Goal: Task Accomplishment & Management: Manage account settings

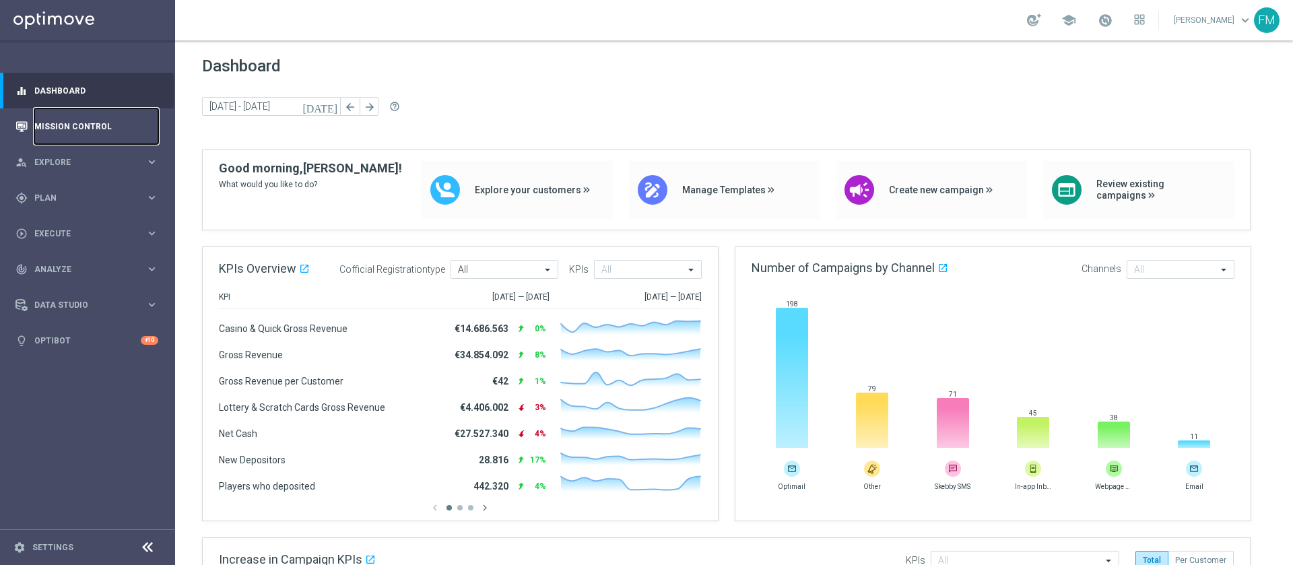
click at [94, 115] on link "Mission Control" at bounding box center [96, 126] width 124 height 36
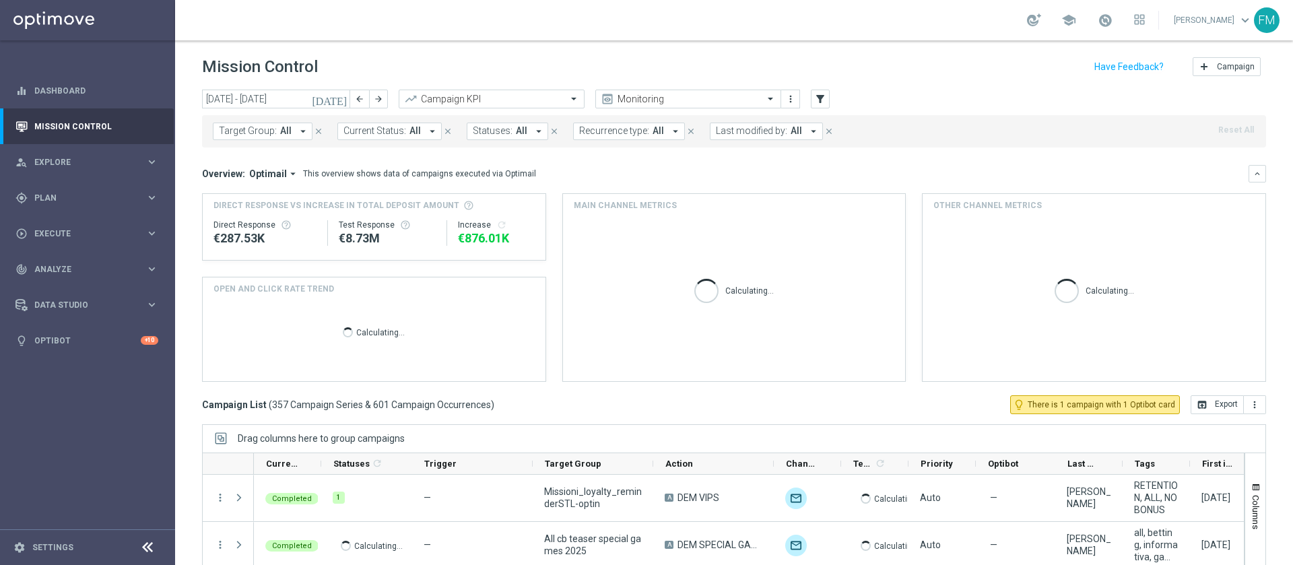
click at [343, 102] on icon "[DATE]" at bounding box center [330, 99] width 36 height 12
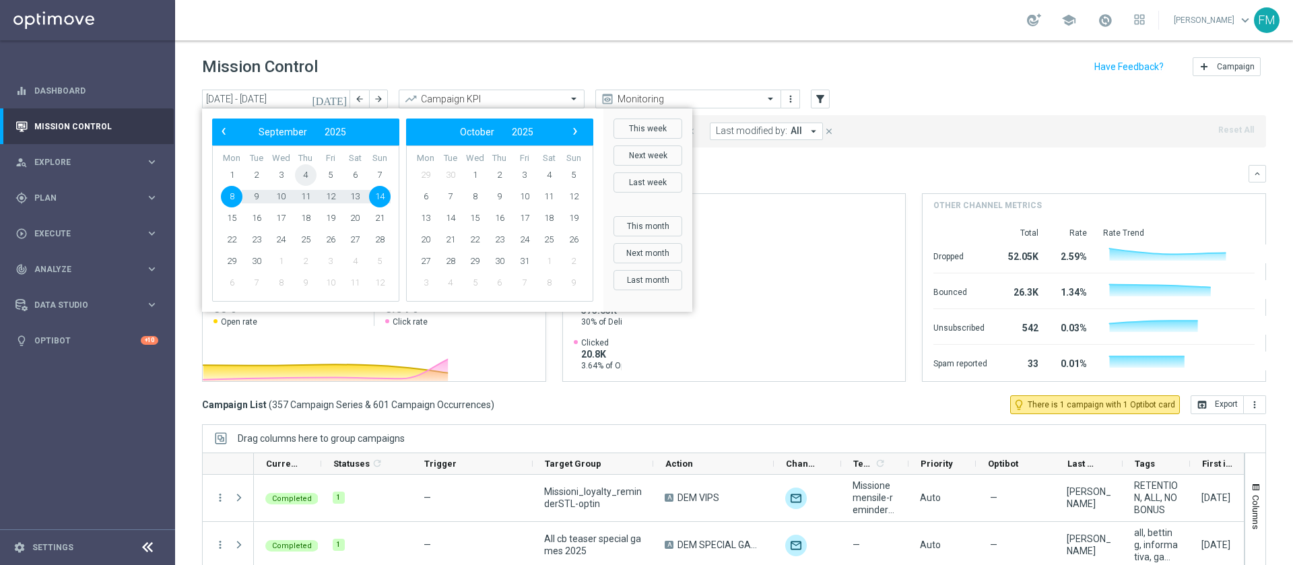
click at [312, 173] on span "4" at bounding box center [306, 175] width 22 height 22
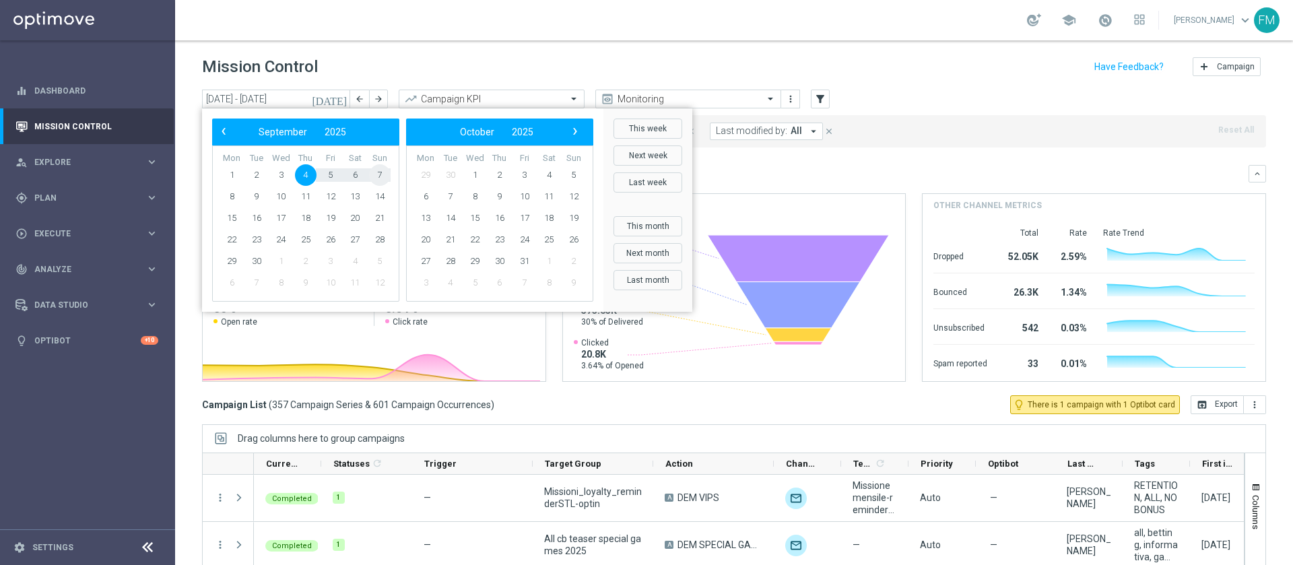
click at [378, 173] on span "7" at bounding box center [380, 175] width 22 height 22
type input "04 Sep 2025 - 07 Sep 2025"
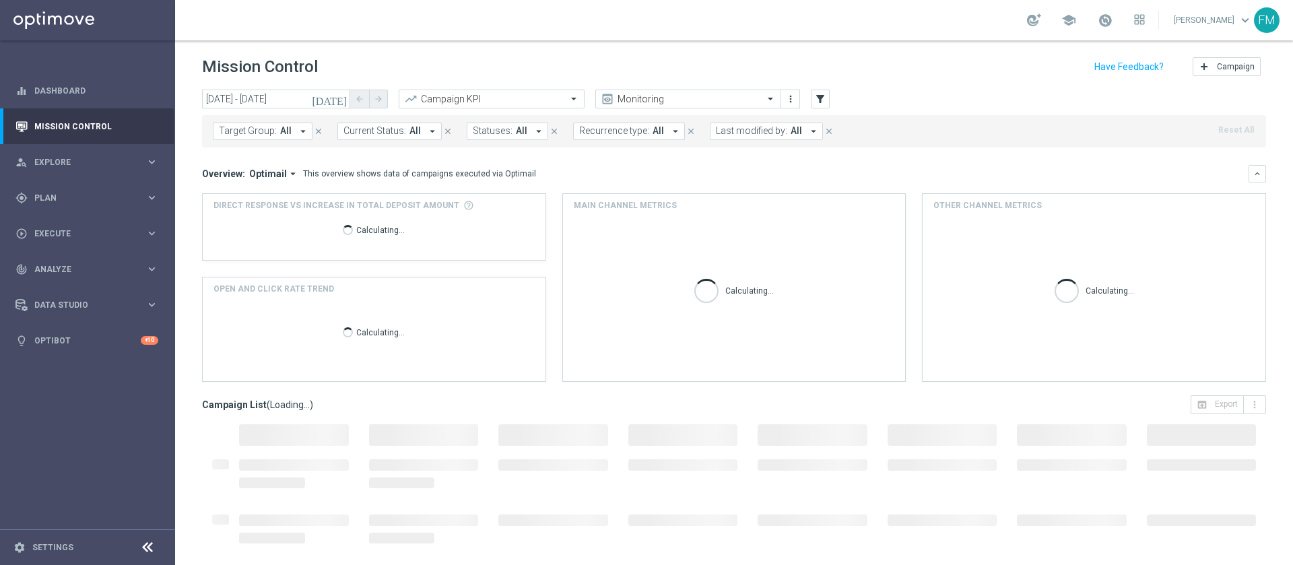
click at [767, 132] on span "Last modified by:" at bounding box center [751, 130] width 71 height 11
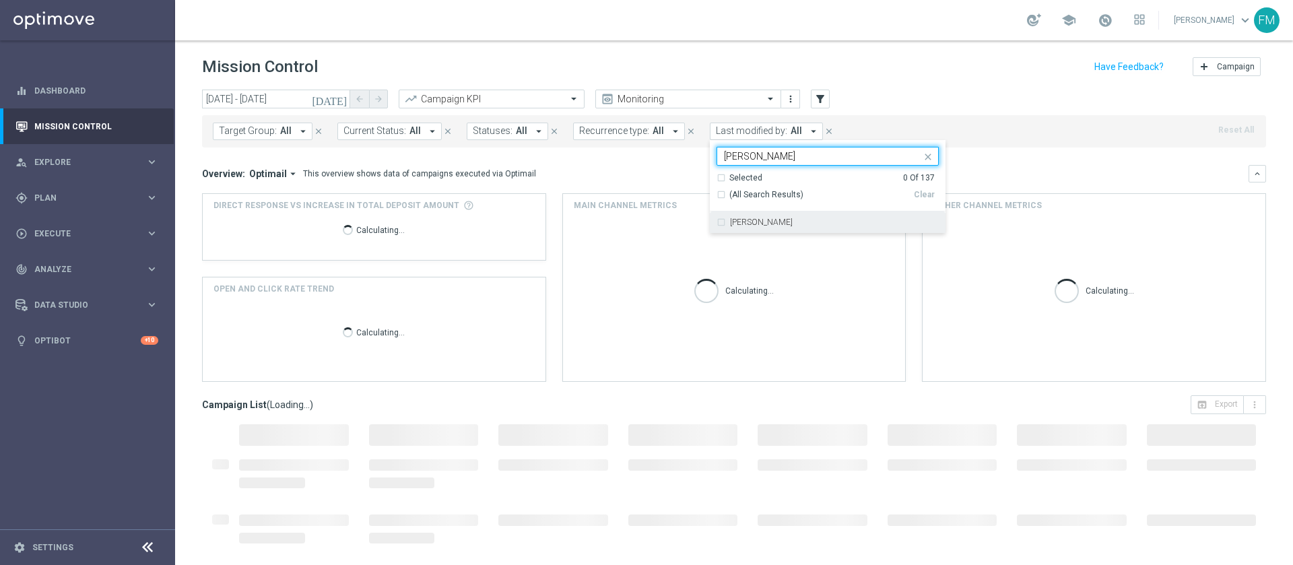
click at [789, 220] on label "Paolo Martiradonna" at bounding box center [761, 222] width 63 height 8
type input "paolo"
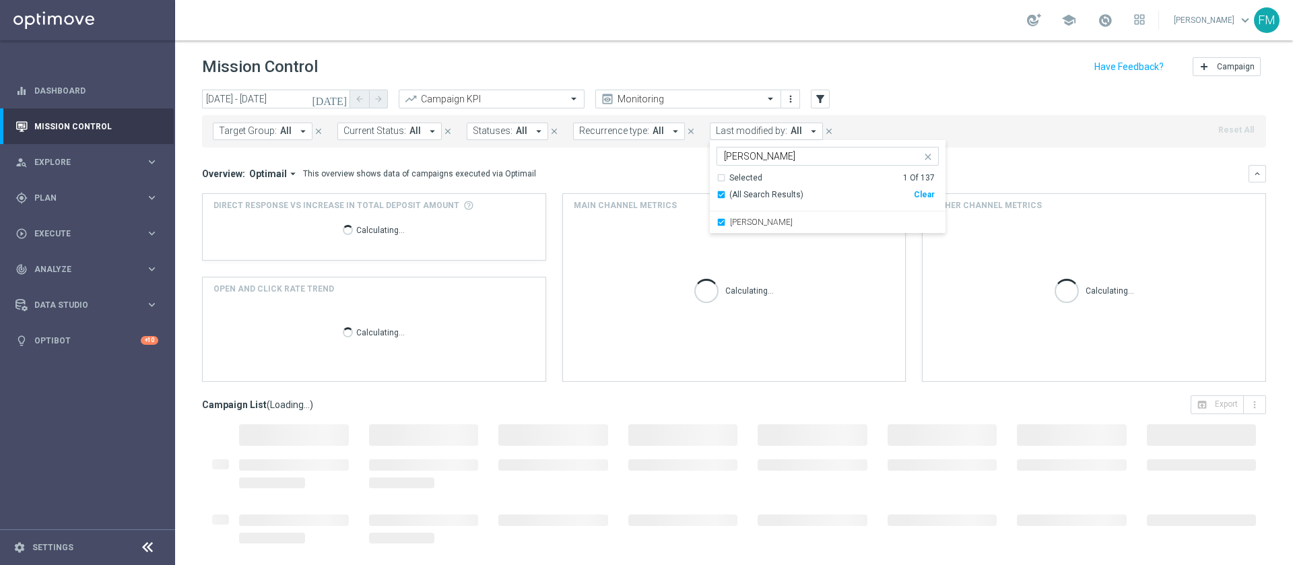
click at [925, 86] on header "Mission Control add Campaign" at bounding box center [734, 64] width 1118 height 49
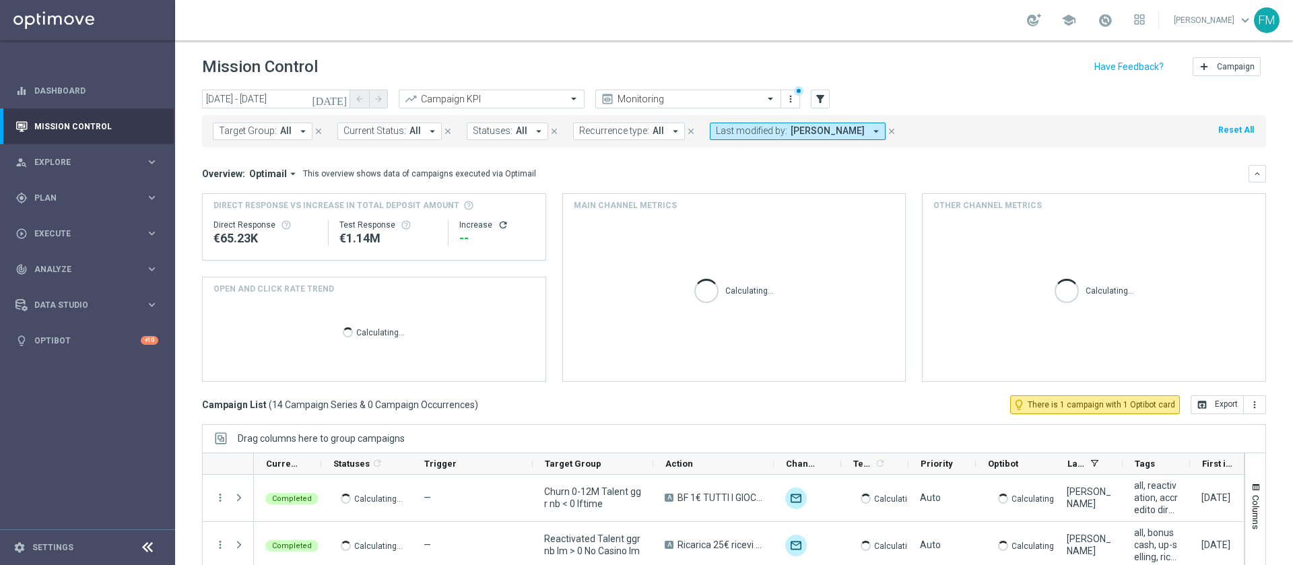
click at [851, 137] on button "Last modified by: Paolo Martiradonna arrow_drop_down" at bounding box center [798, 132] width 176 height 18
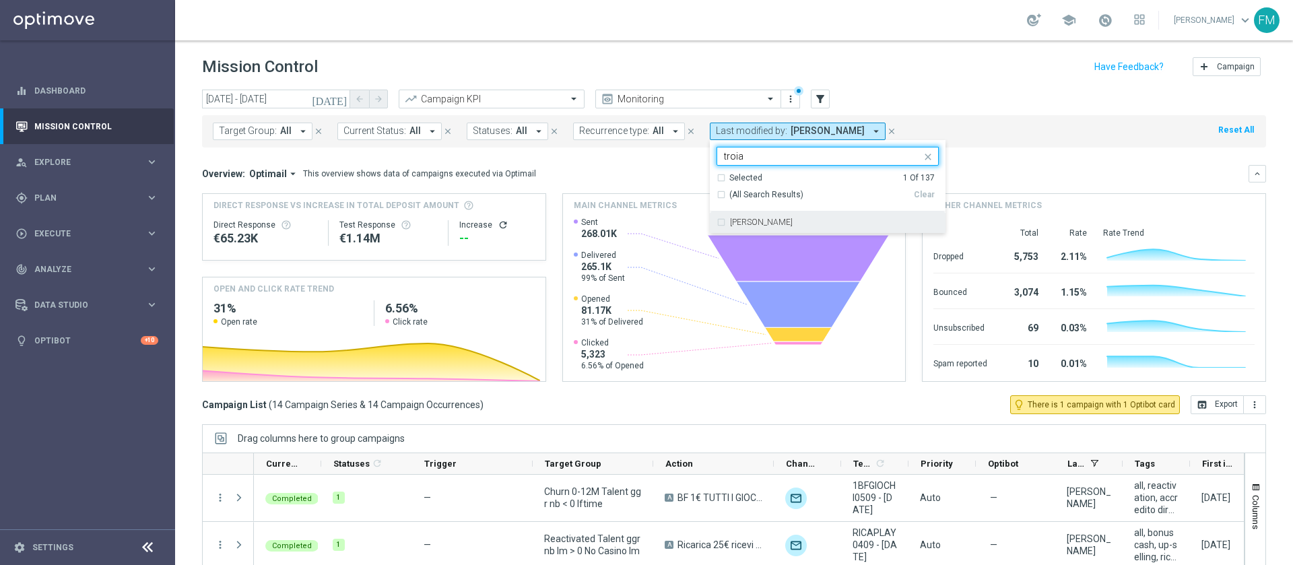
click at [808, 230] on div "Martina Troia" at bounding box center [828, 222] width 222 height 22
type input "troia"
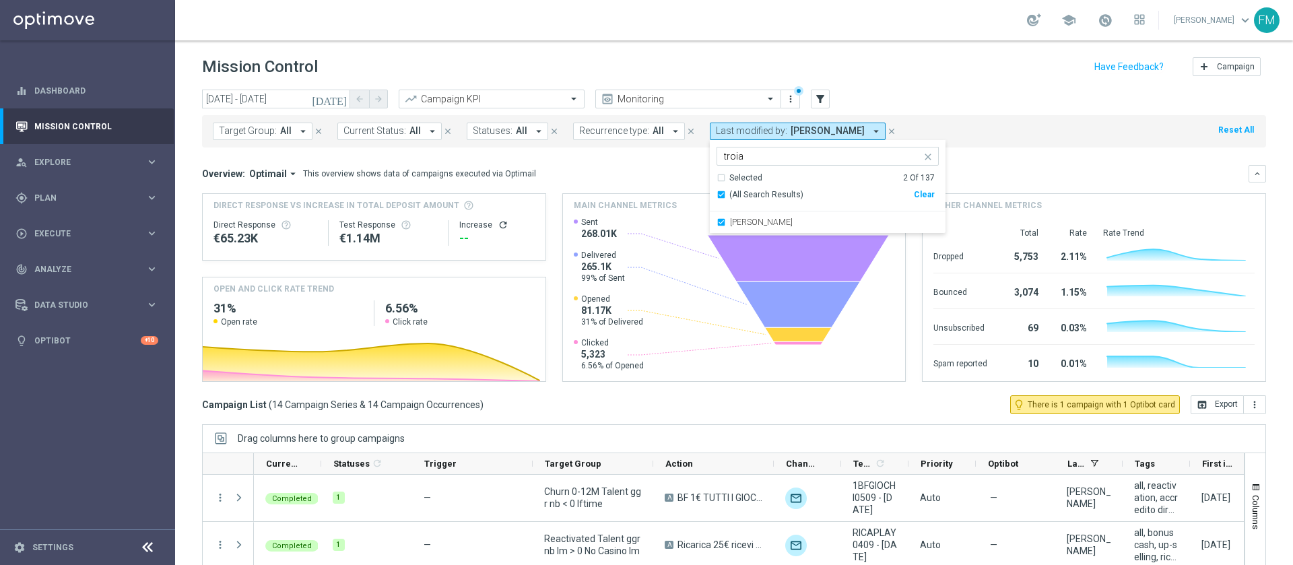
click at [920, 42] on header "Mission Control add Campaign" at bounding box center [734, 64] width 1118 height 49
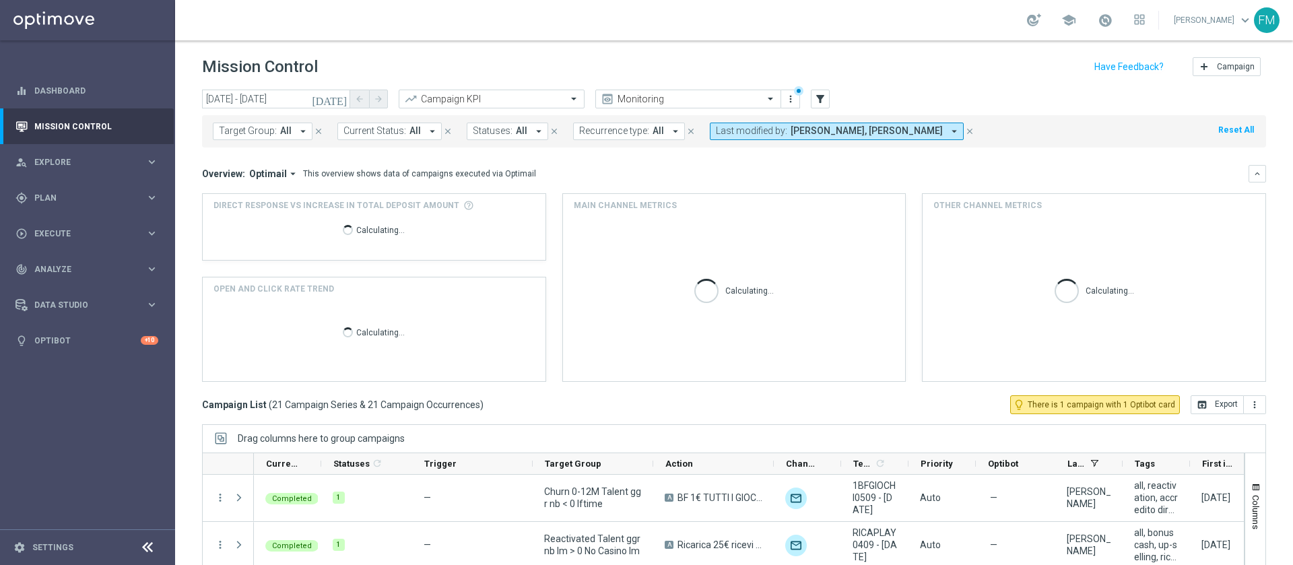
click at [848, 123] on button "Last modified by: Martina Troia, Paolo Martiradonna arrow_drop_down" at bounding box center [837, 132] width 254 height 18
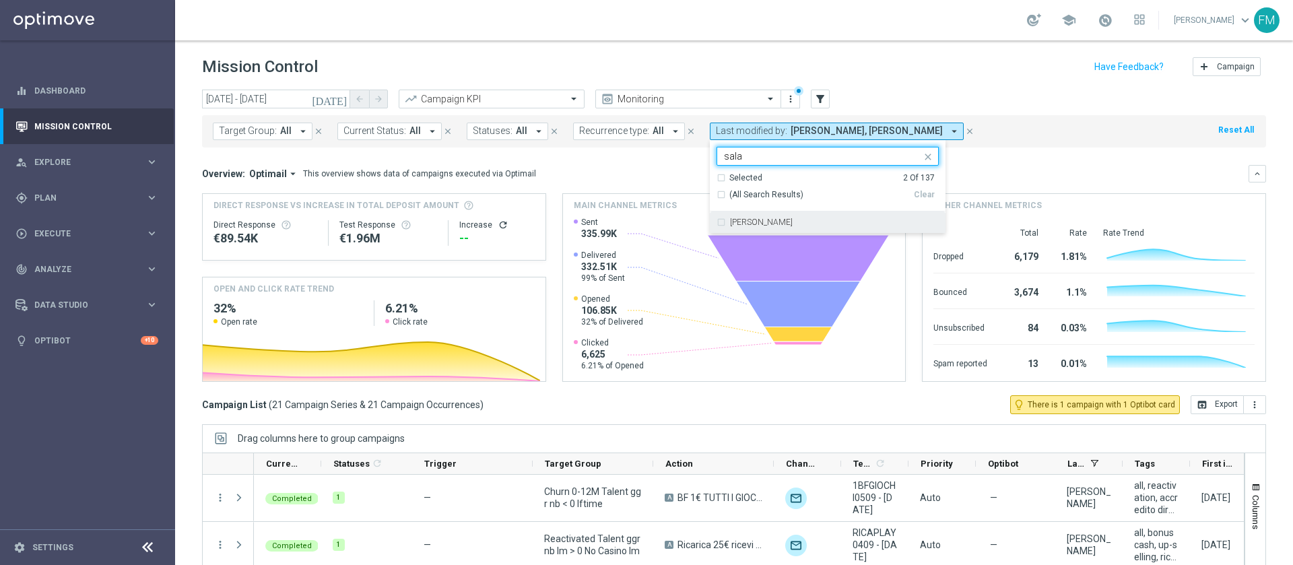
click at [832, 215] on div "Carlos Eduardo Raffosalazar" at bounding box center [828, 222] width 222 height 22
type input "sala"
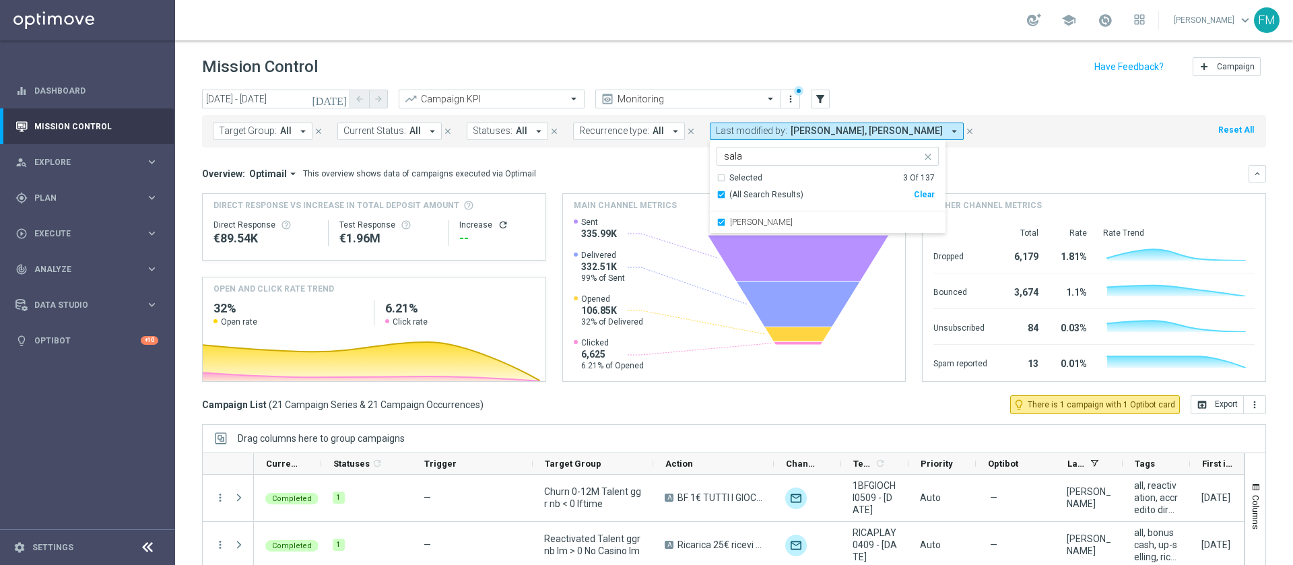
click at [906, 82] on header "Mission Control add Campaign" at bounding box center [734, 64] width 1118 height 49
click at [848, 130] on span "Carlos Eduardo Raffosalazar, Martina Troia, Paolo Martiradonna" at bounding box center [875, 130] width 168 height 11
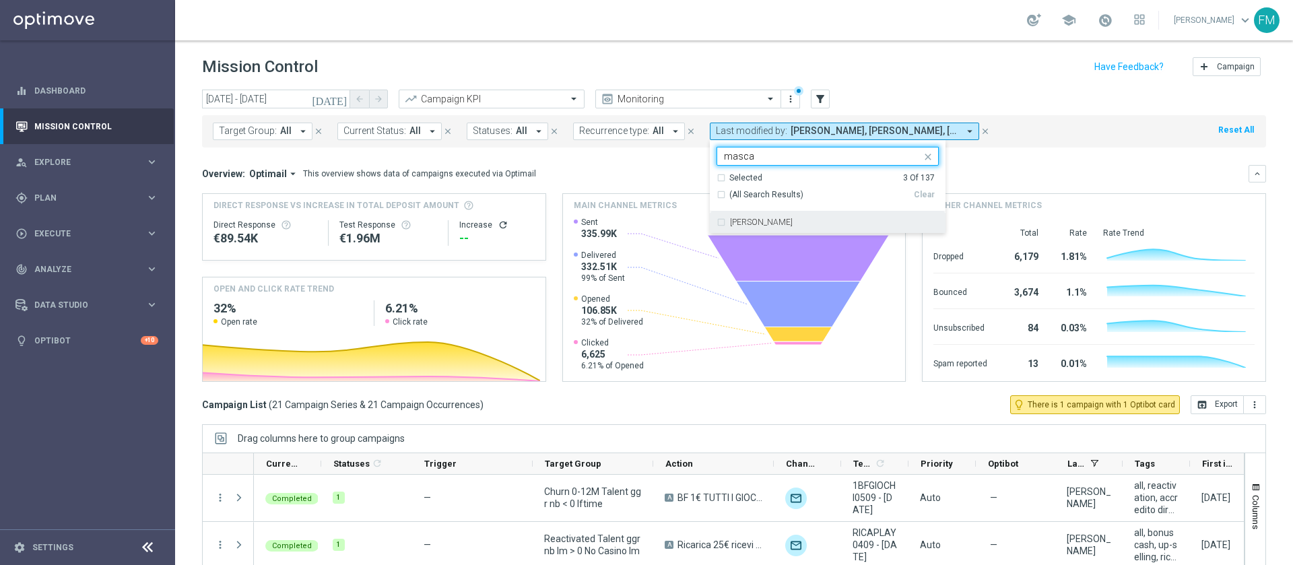
click at [828, 212] on div "[PERSON_NAME]" at bounding box center [828, 222] width 222 height 22
type input "masca"
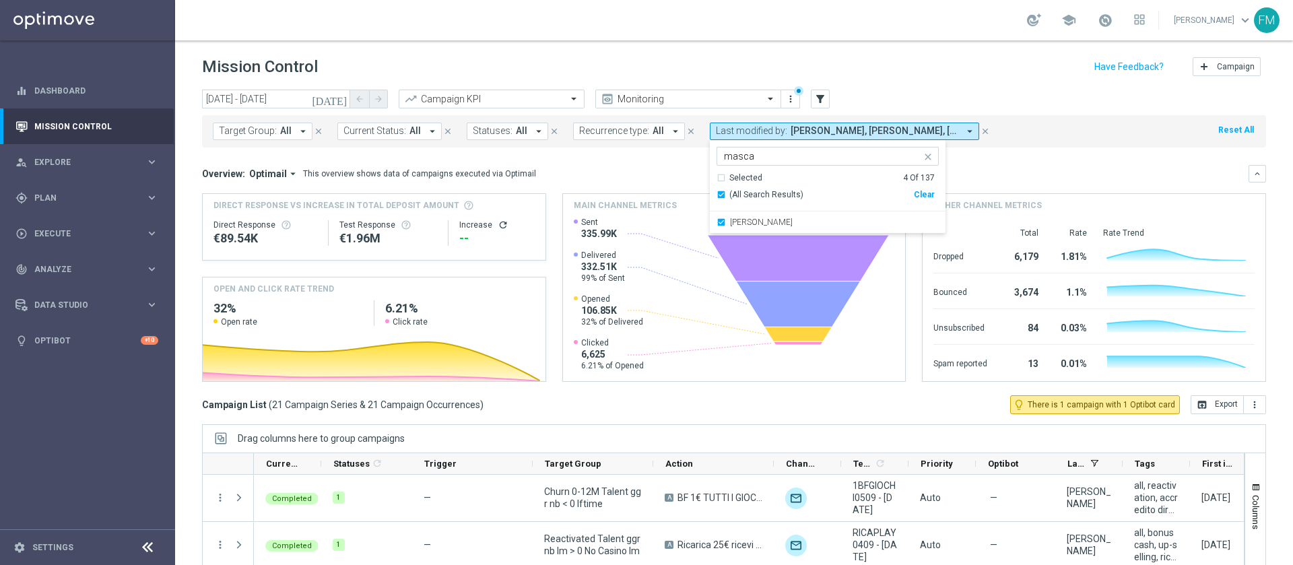
click at [938, 45] on header "Mission Control add Campaign" at bounding box center [734, 64] width 1118 height 49
click at [909, 121] on div "Target Group: All arrow_drop_down close Current Status: All arrow_drop_down clo…" at bounding box center [734, 131] width 1064 height 32
click at [911, 127] on span "Carlos Eduardo Raffosalazar, Francesca Mascarucci, Martina Troia, Paolo Martira…" at bounding box center [875, 130] width 168 height 11
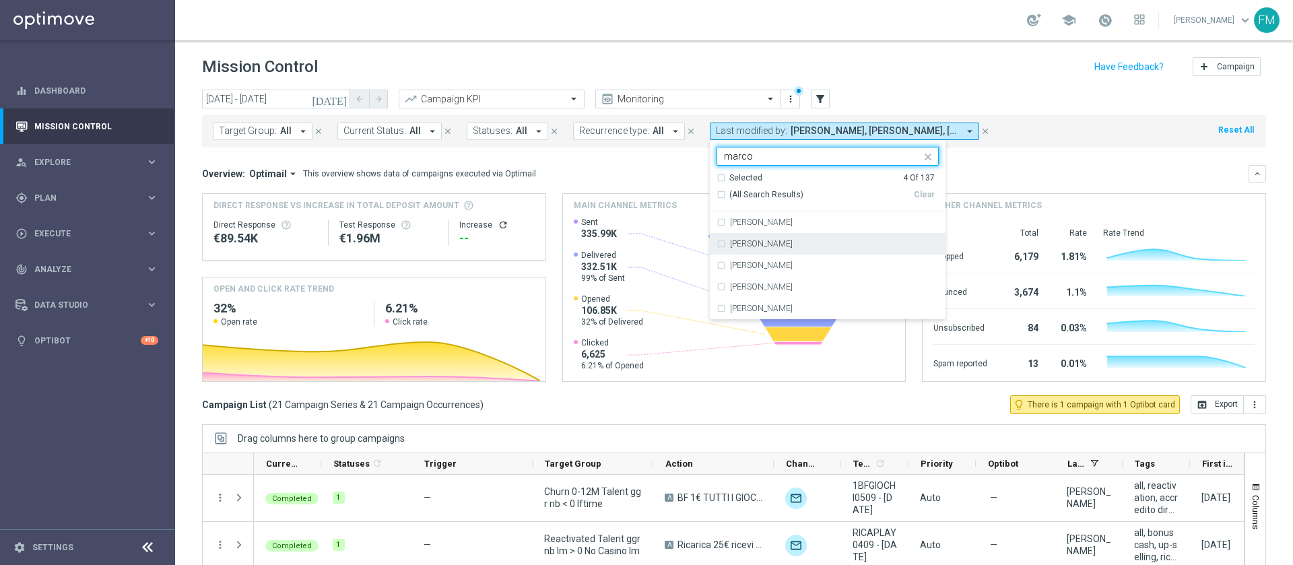
click at [814, 251] on div "Marco Cesco" at bounding box center [828, 244] width 222 height 22
type input "marco"
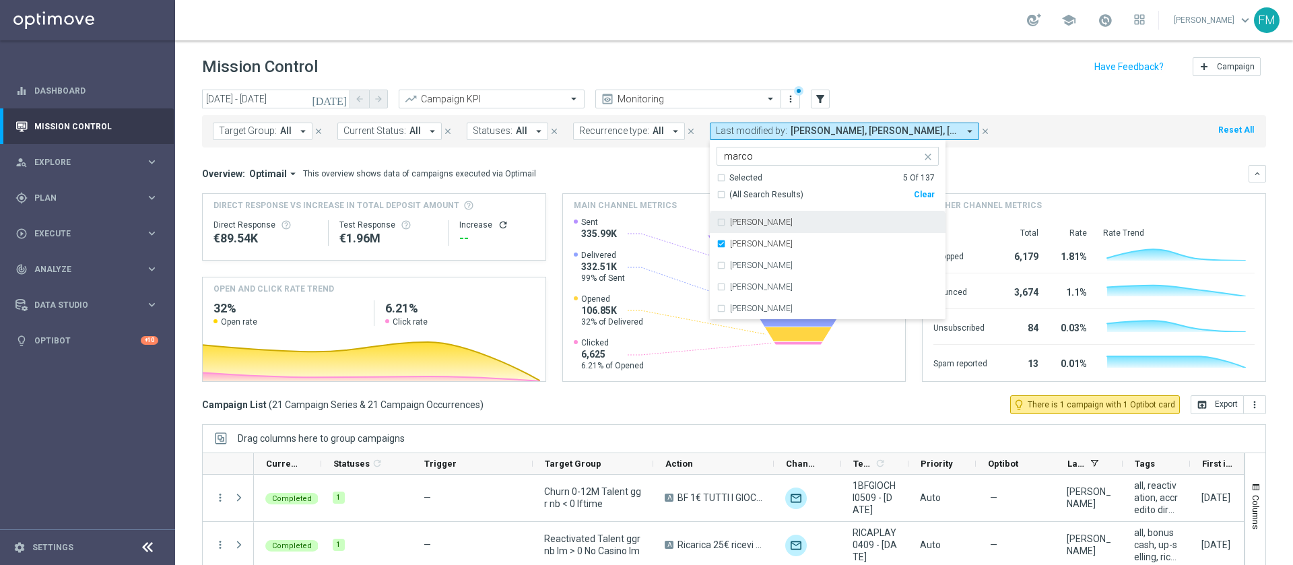
click at [919, 60] on div "Mission Control add Campaign" at bounding box center [734, 67] width 1064 height 26
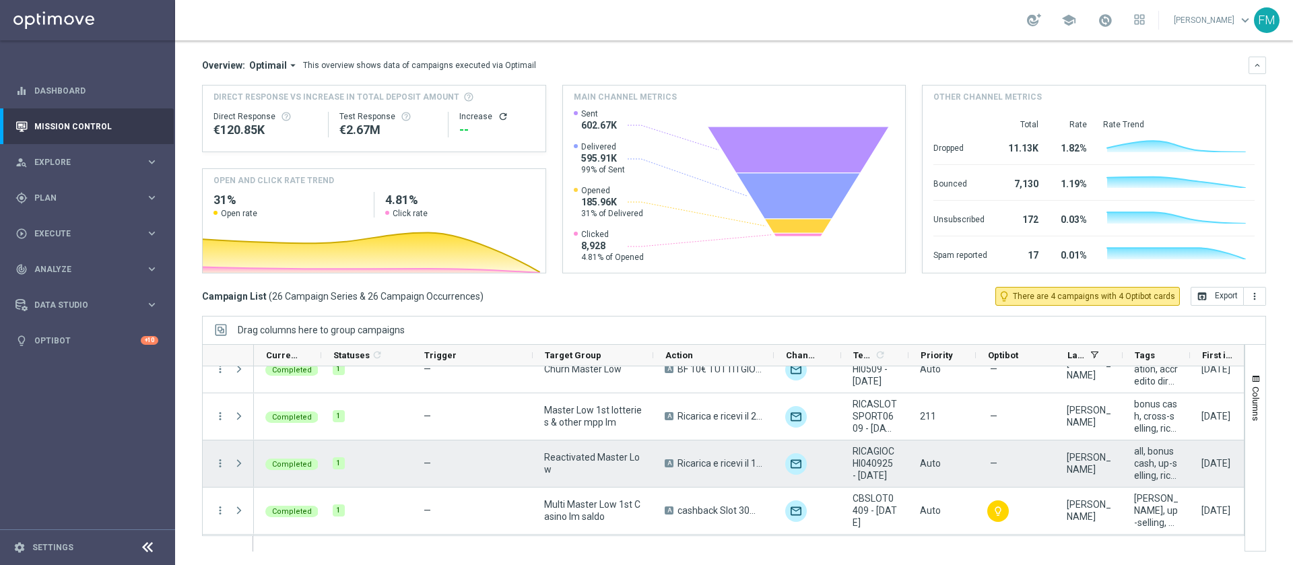
scroll to position [1057, 0]
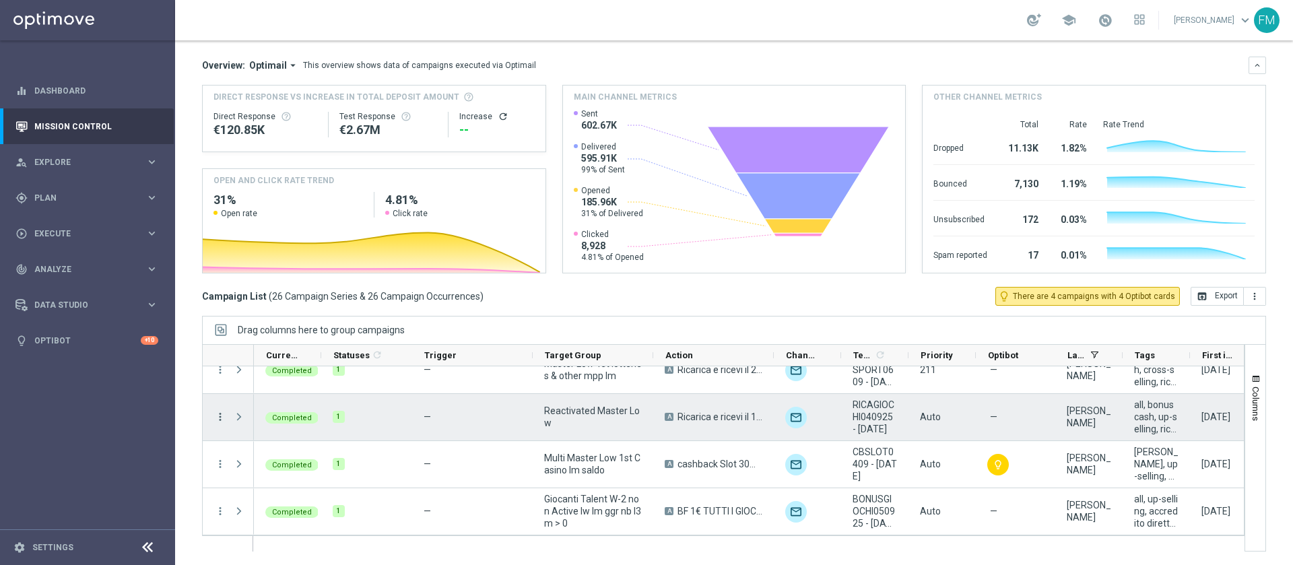
click at [222, 418] on icon "more_vert" at bounding box center [220, 417] width 12 height 12
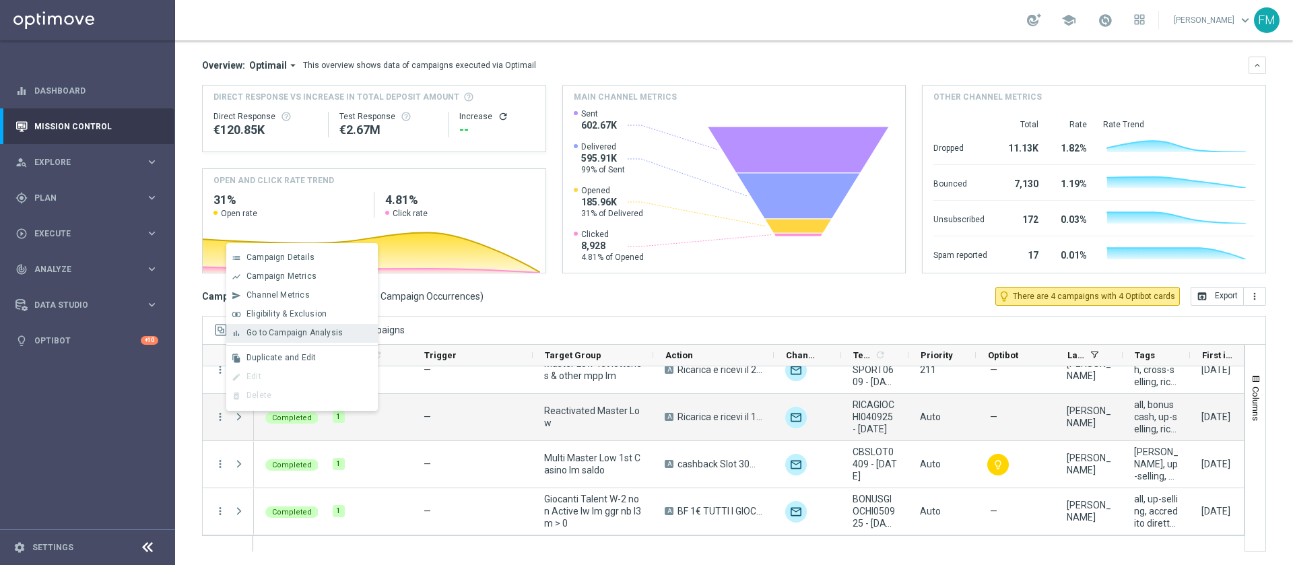
click at [318, 335] on span "Go to Campaign Analysis" at bounding box center [295, 332] width 96 height 9
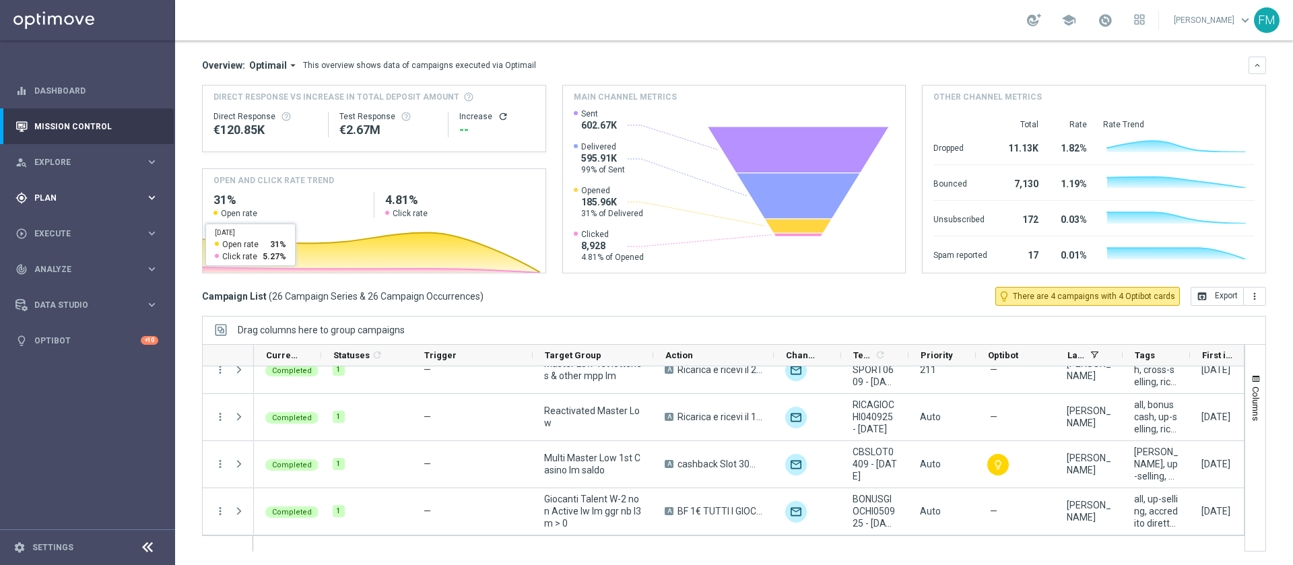
click at [139, 195] on span "Plan" at bounding box center [89, 198] width 111 height 8
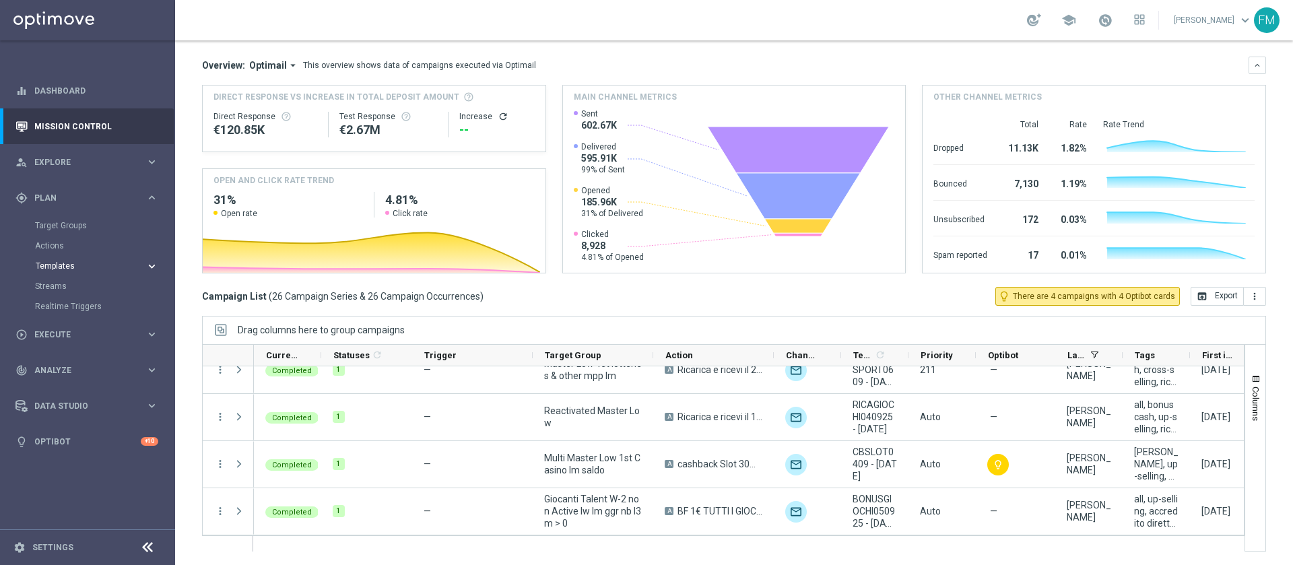
click at [143, 261] on button "Templates keyboard_arrow_right" at bounding box center [97, 266] width 124 height 11
click at [48, 290] on link "Optimail" at bounding box center [91, 286] width 98 height 11
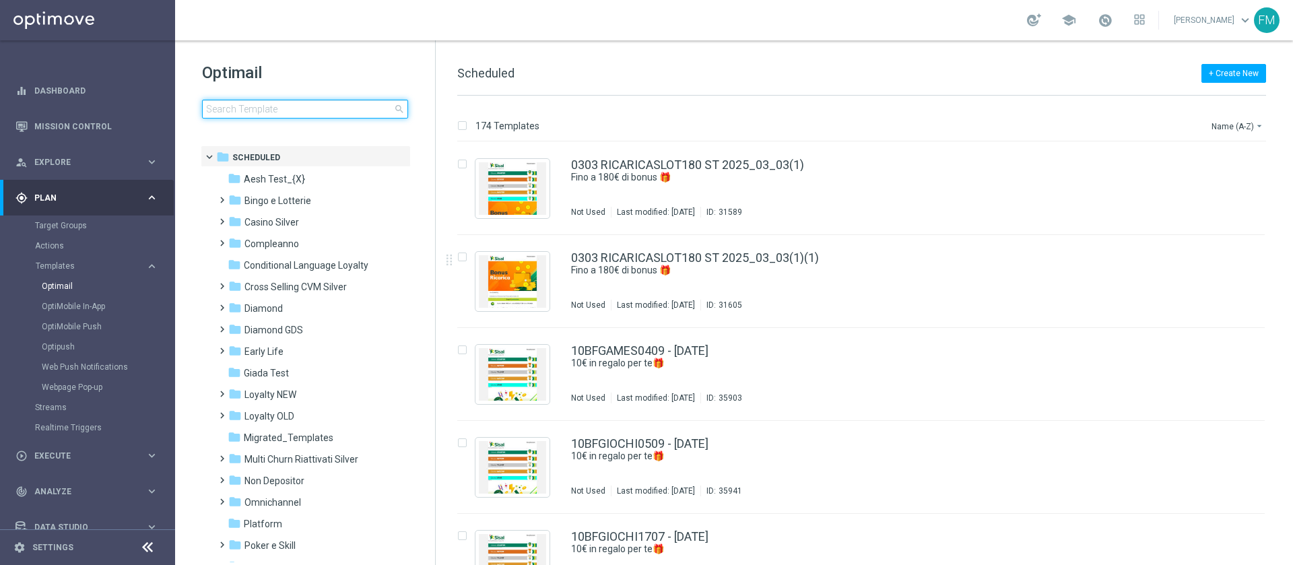
click at [304, 106] on input at bounding box center [305, 109] width 206 height 19
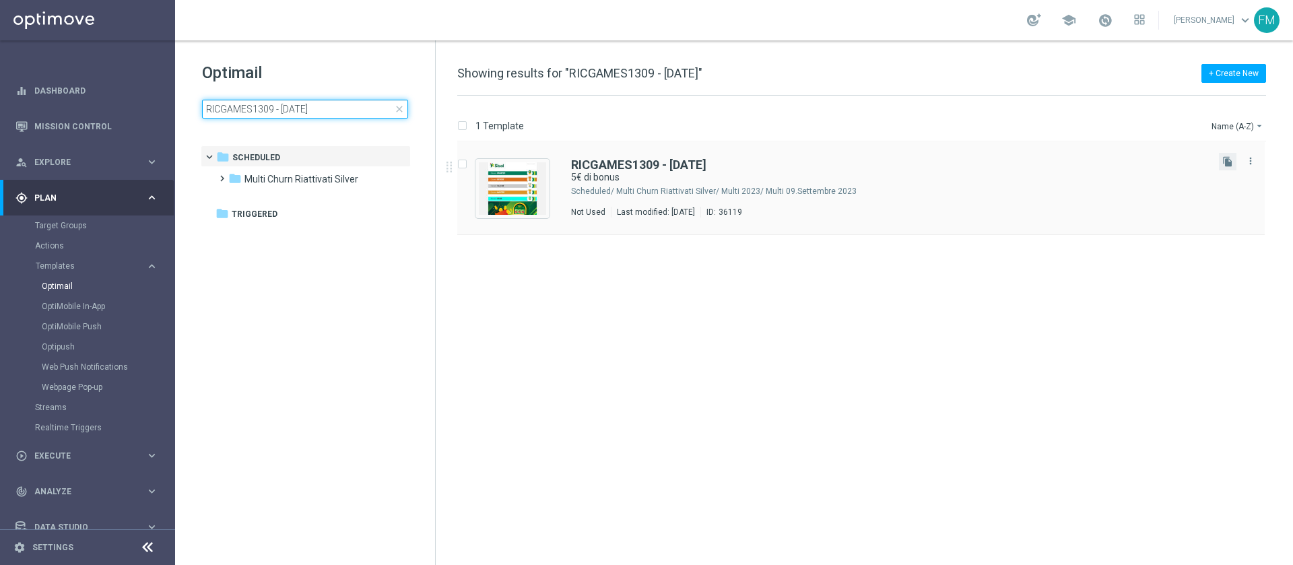
type input "RICGAMES1309 - 2025-09-13"
click at [1230, 168] on button "file_copy" at bounding box center [1228, 162] width 18 height 18
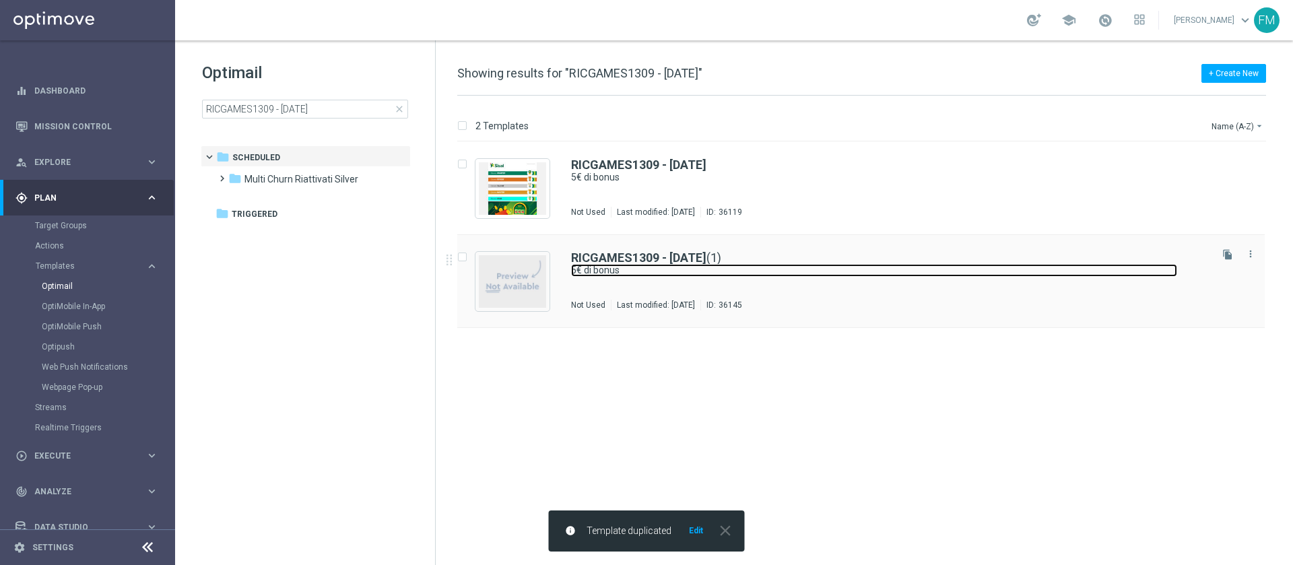
click at [722, 269] on link "5€ di bonus" at bounding box center [874, 270] width 606 height 13
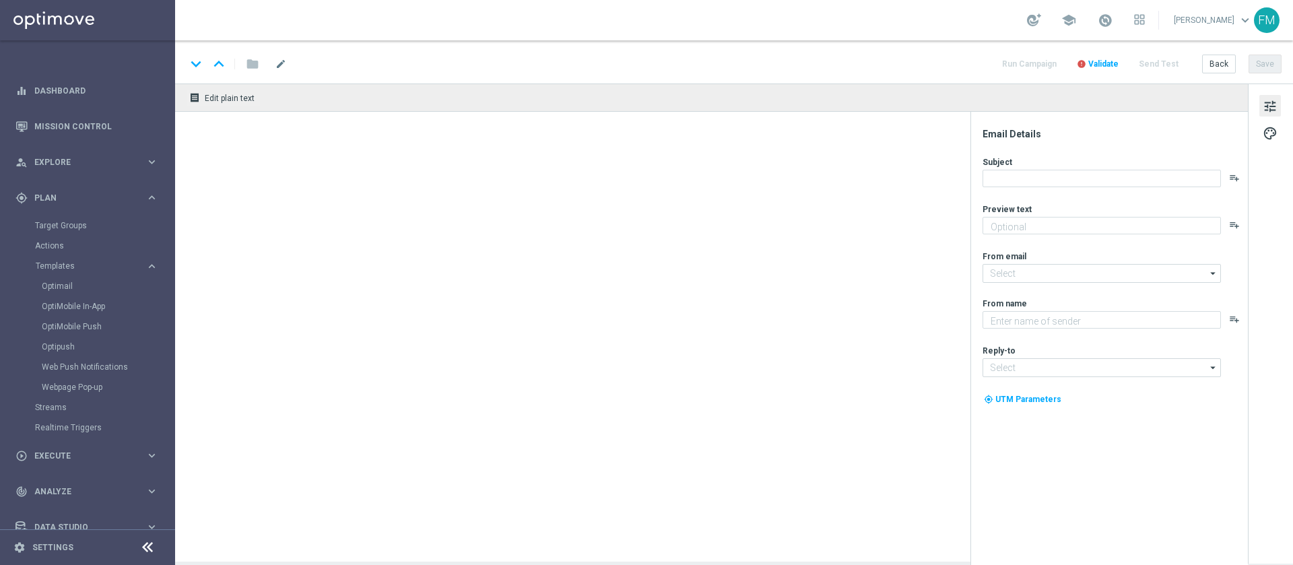
type textarea "su Scommesse Sportive, Virtual e Gratta e Vinci"
type input "[EMAIL_ADDRESS][DOMAIN_NAME]"
type textarea "Sisal"
type input "[EMAIL_ADDRESS][DOMAIN_NAME]"
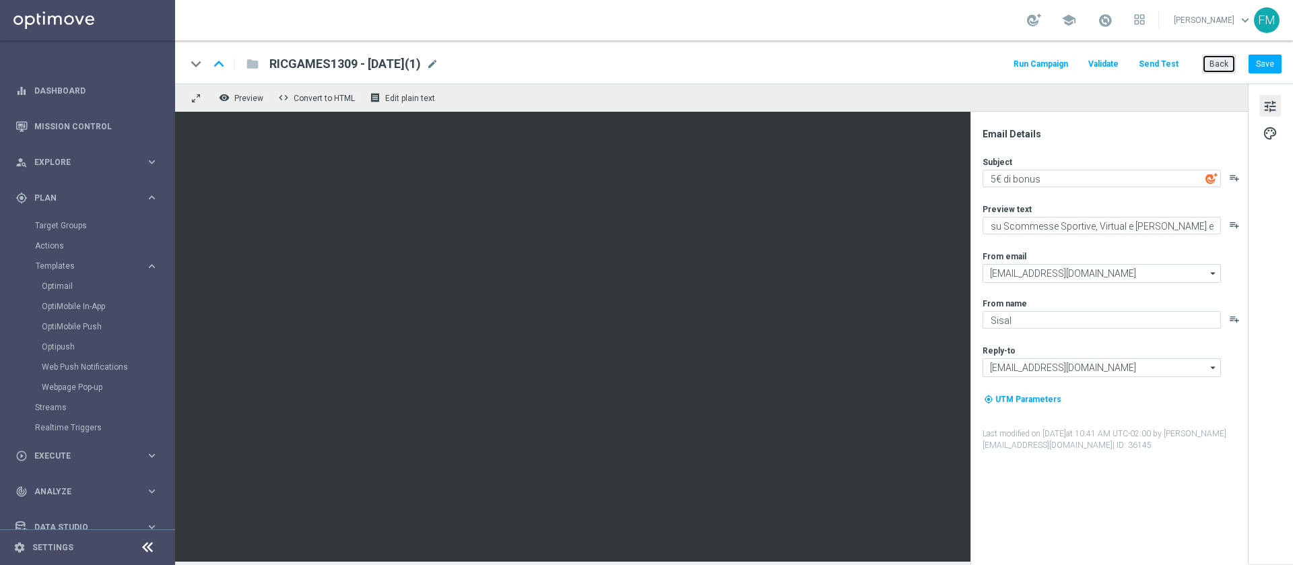
click at [1207, 66] on button "Back" at bounding box center [1219, 64] width 34 height 19
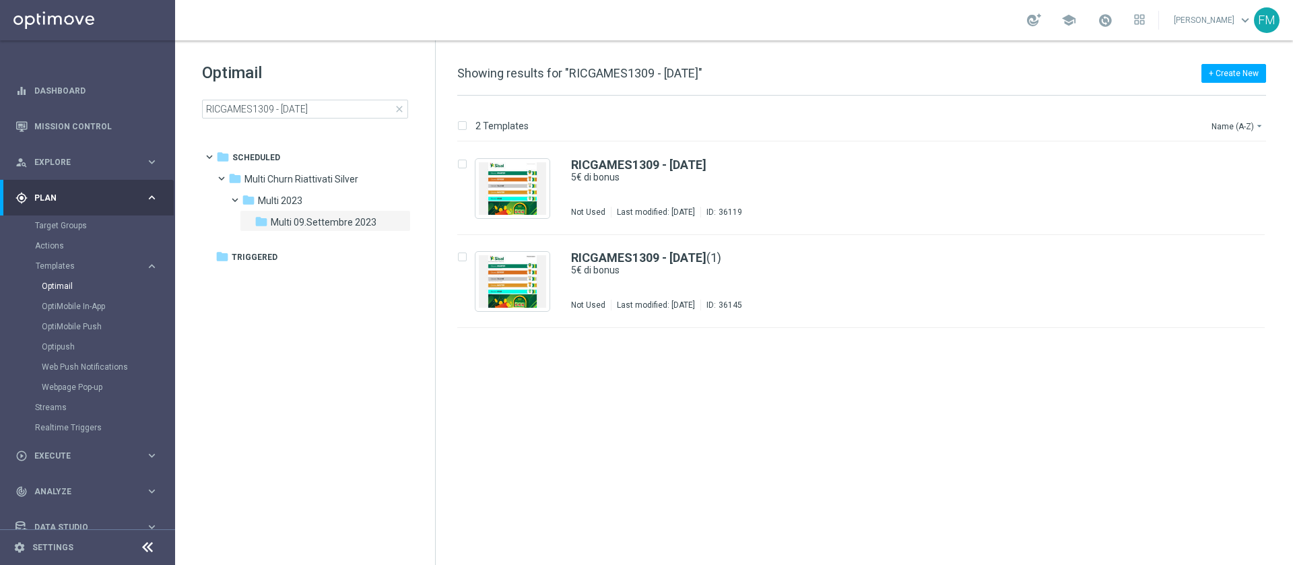
click at [397, 108] on span "close" at bounding box center [399, 109] width 11 height 11
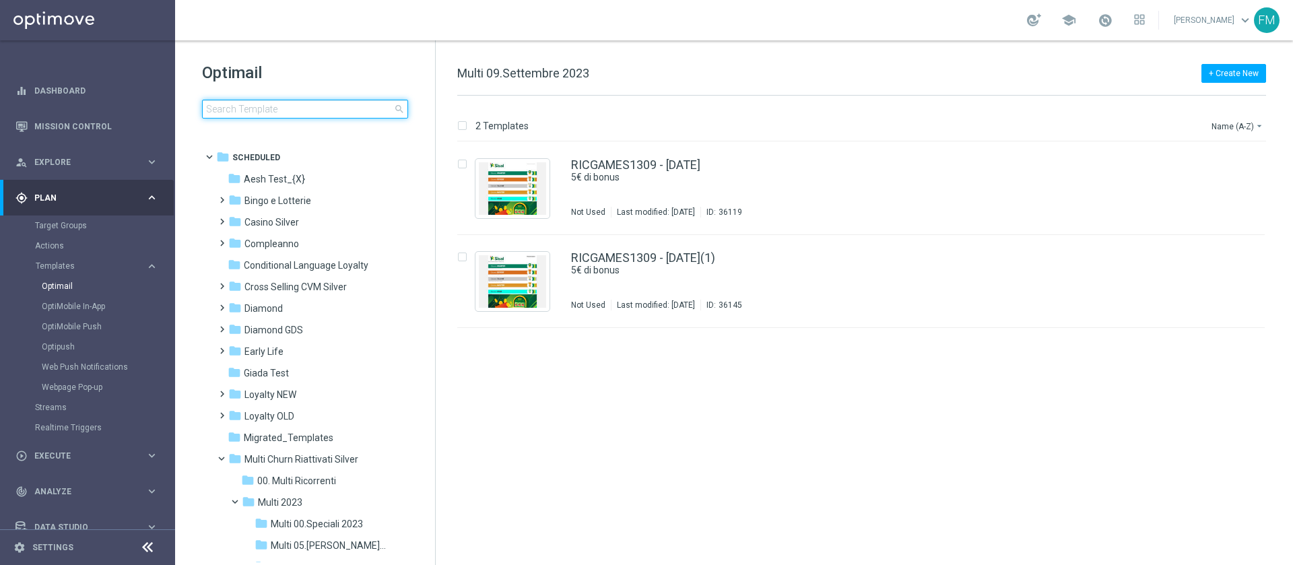
click at [377, 113] on input at bounding box center [305, 109] width 206 height 19
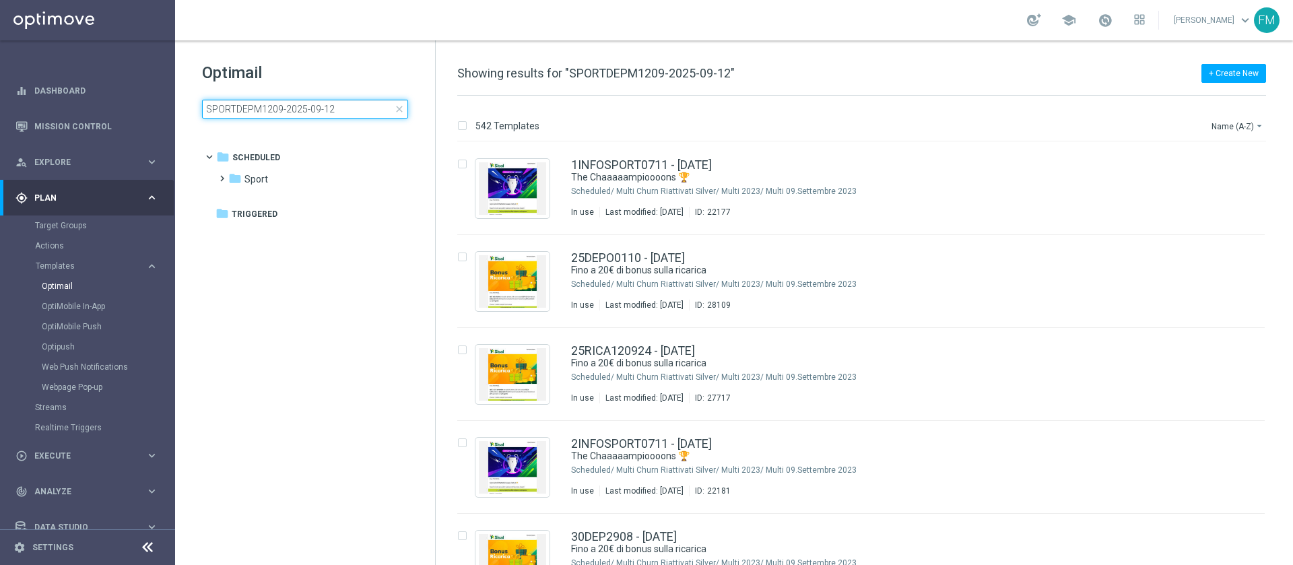
type input "SPORTDEPM1209-2025-09-12"
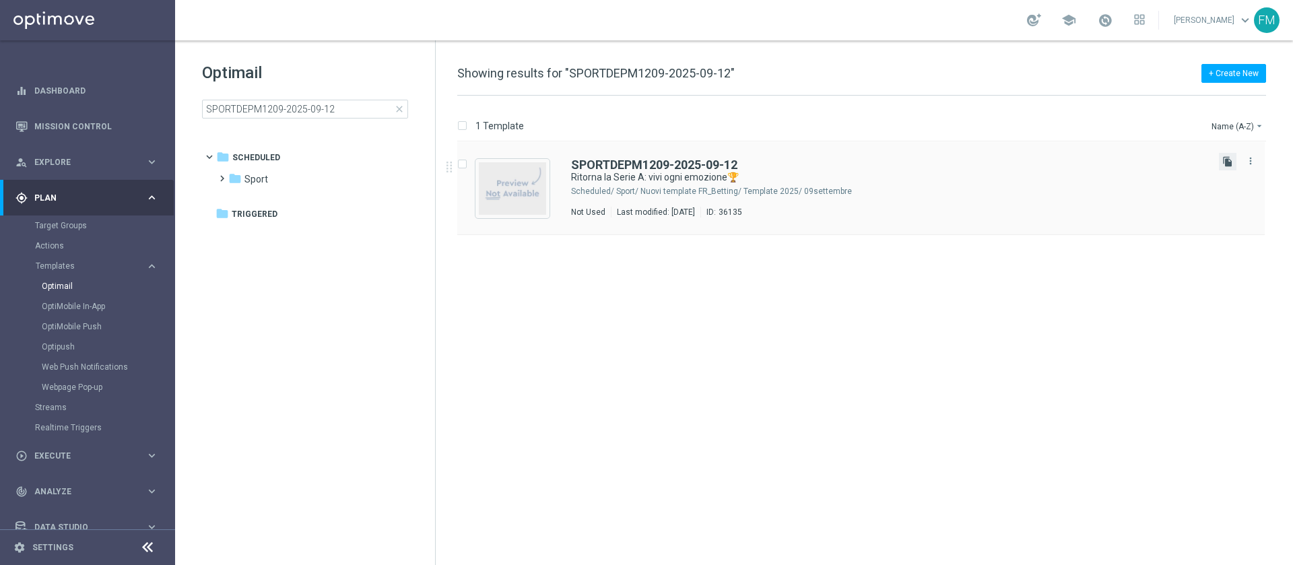
click at [1228, 156] on icon "file_copy" at bounding box center [1227, 161] width 11 height 11
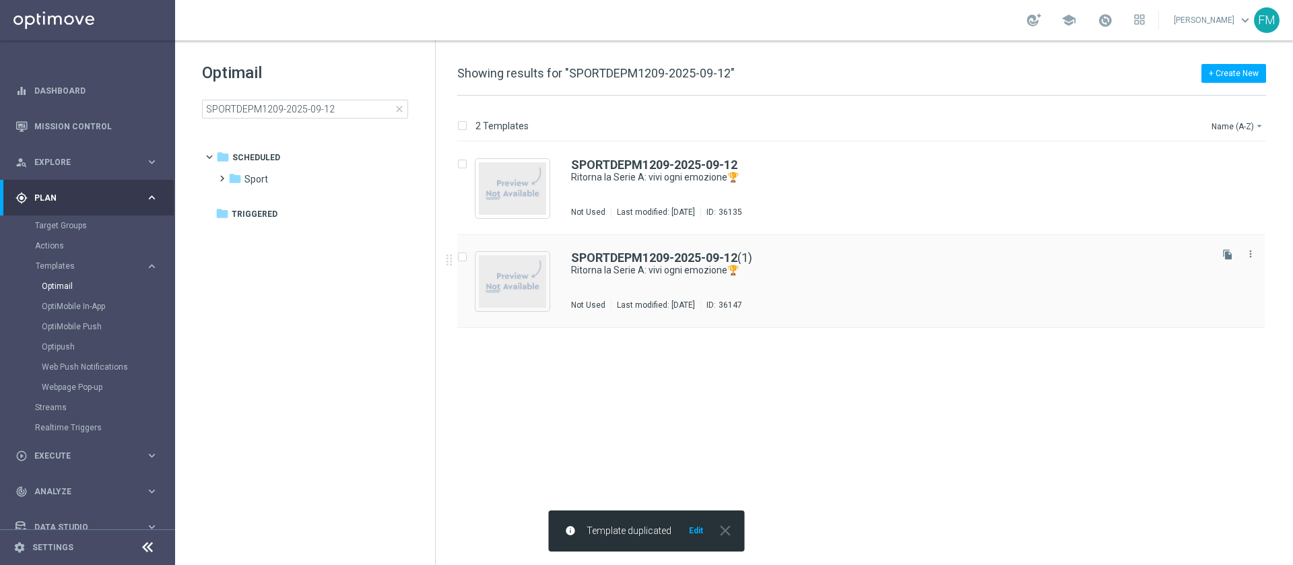
click at [658, 277] on div "SPORTDEPM1209-2025-09-12 (1) Ritorna la Serie A: vivi ogni emozione🏆 Not Used L…" at bounding box center [889, 281] width 637 height 59
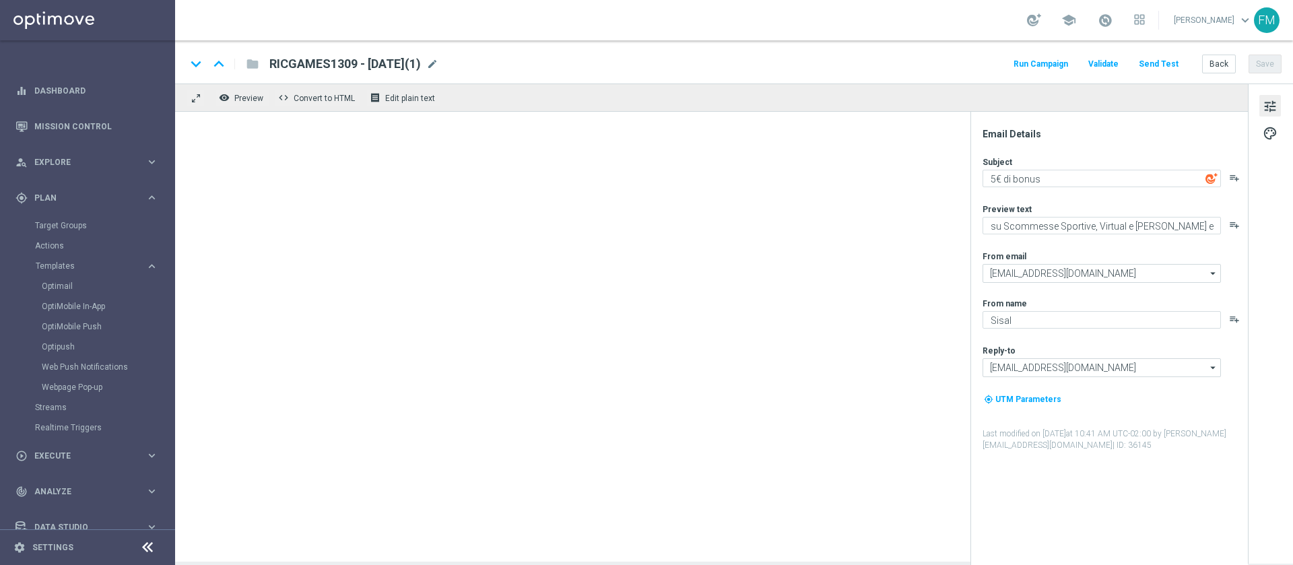
type textarea "Ritorna la Serie A: vivi ogni emozione🏆"
type textarea "fino a 10€ Freebet🎁"
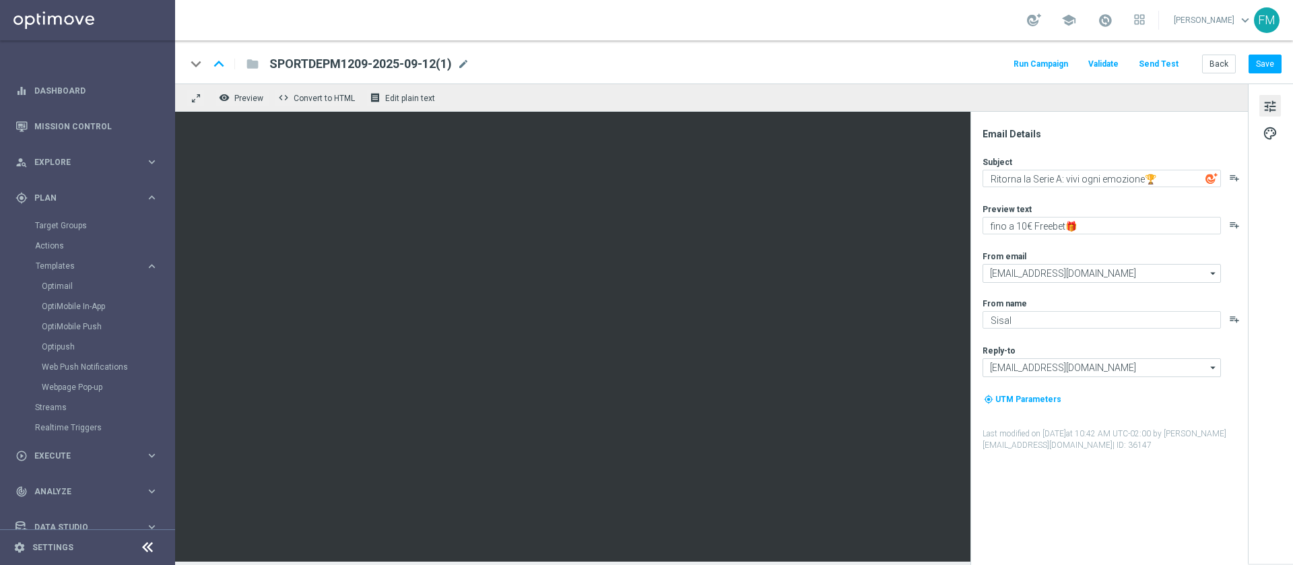
click at [473, 63] on div "keyboard_arrow_down keyboard_arrow_up folder SPORTDEPM1209-2025-09-12(1) SPORTD…" at bounding box center [734, 64] width 1096 height 18
click at [469, 65] on span "mode_edit" at bounding box center [463, 64] width 12 height 12
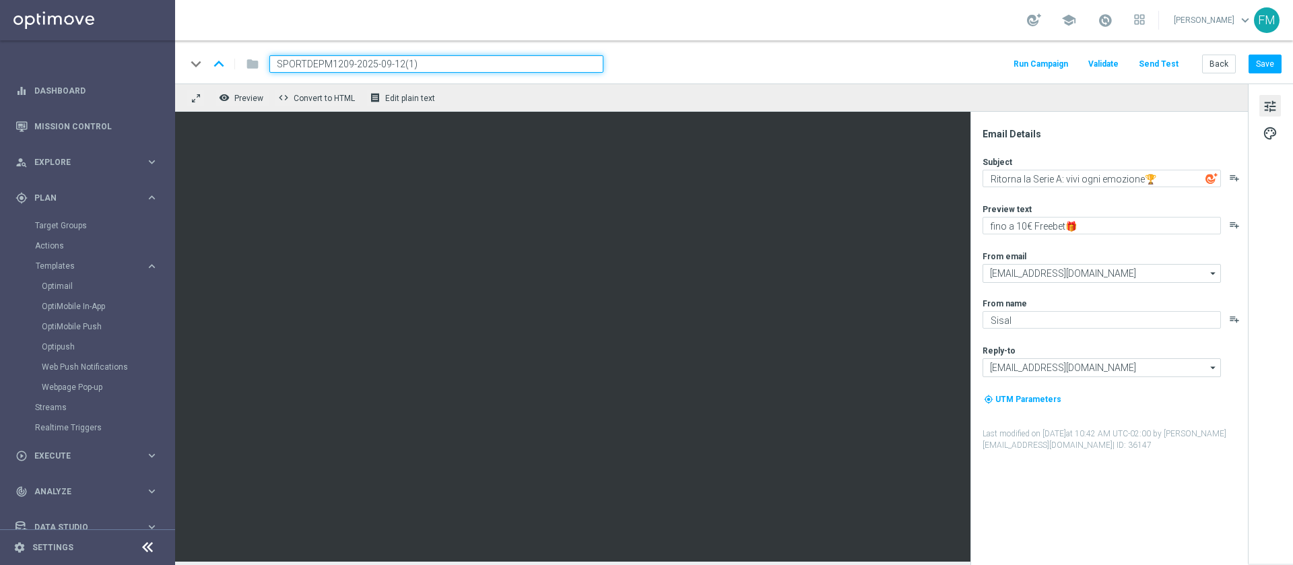
drag, startPoint x: 352, startPoint y: 60, endPoint x: 242, endPoint y: 67, distance: 110.0
click at [242, 67] on div "keyboard_arrow_down keyboard_arrow_up folder SPORTDEPM1209-2025-09-12(1)" at bounding box center [395, 64] width 418 height 18
paste input "RICSPORT1309"
drag, startPoint x: 428, startPoint y: 52, endPoint x: 429, endPoint y: 63, distance: 10.8
click at [429, 53] on div "keyboard_arrow_down keyboard_arrow_up folder RICSPORT1309-2025-09-12(1) Run Cam…" at bounding box center [734, 61] width 1118 height 43
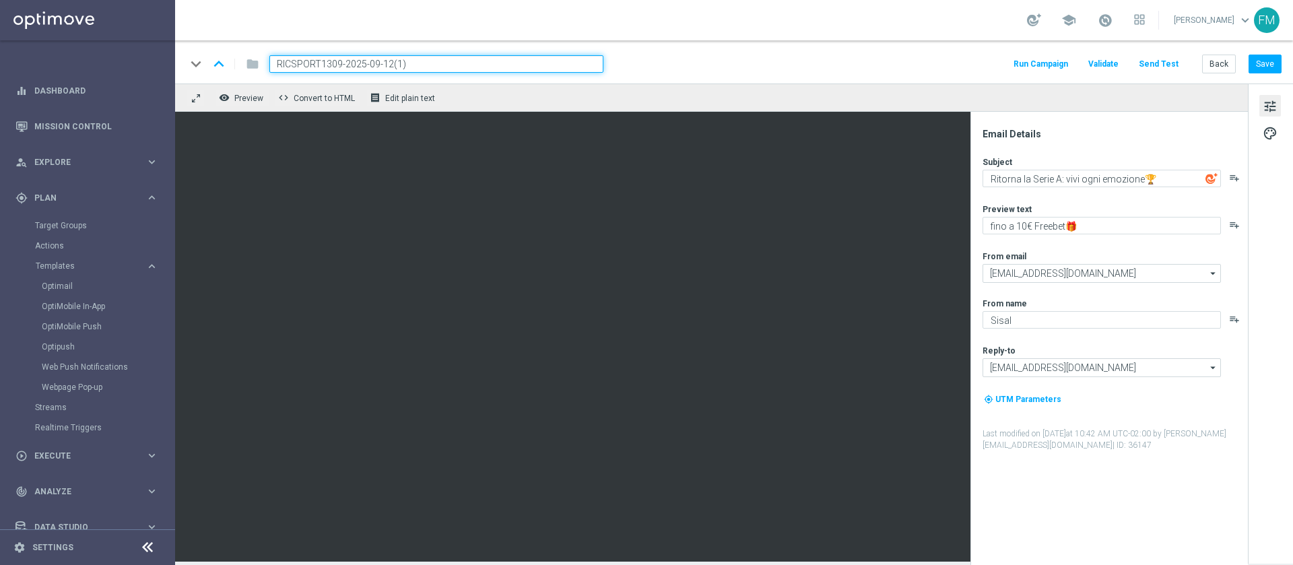
click at [429, 63] on input "RICSPORT1309-2025-09-12(1)" at bounding box center [436, 64] width 334 height 18
click at [331, 64] on input "RICSPORT1309-2025-09-12" at bounding box center [436, 64] width 334 height 18
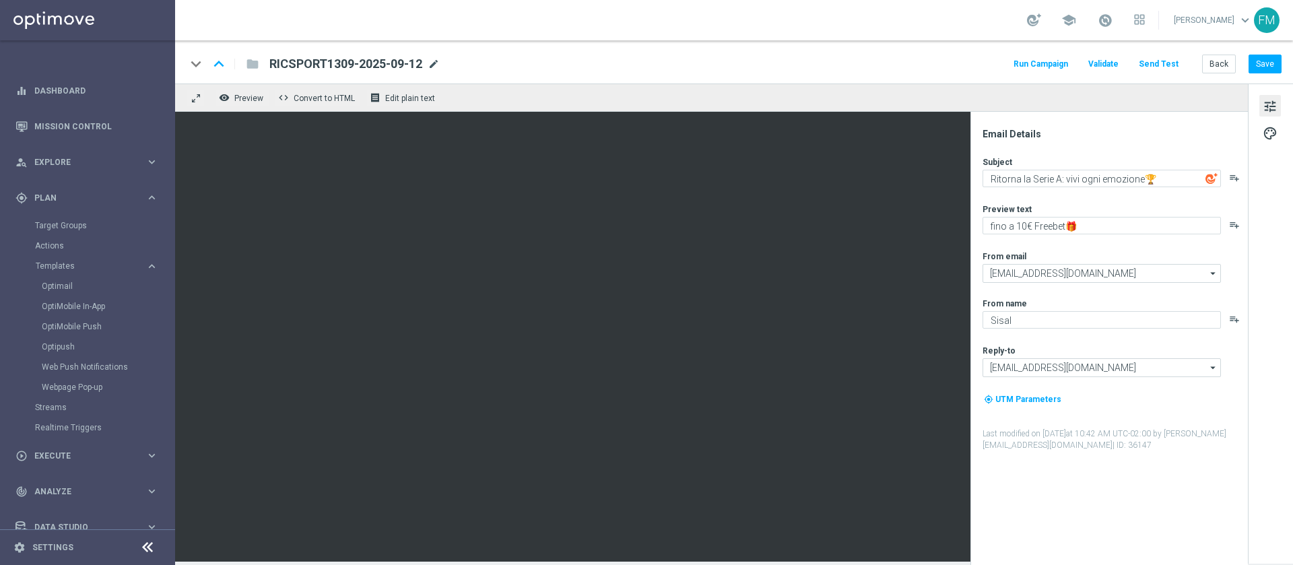
click at [440, 69] on span "mode_edit" at bounding box center [434, 64] width 12 height 12
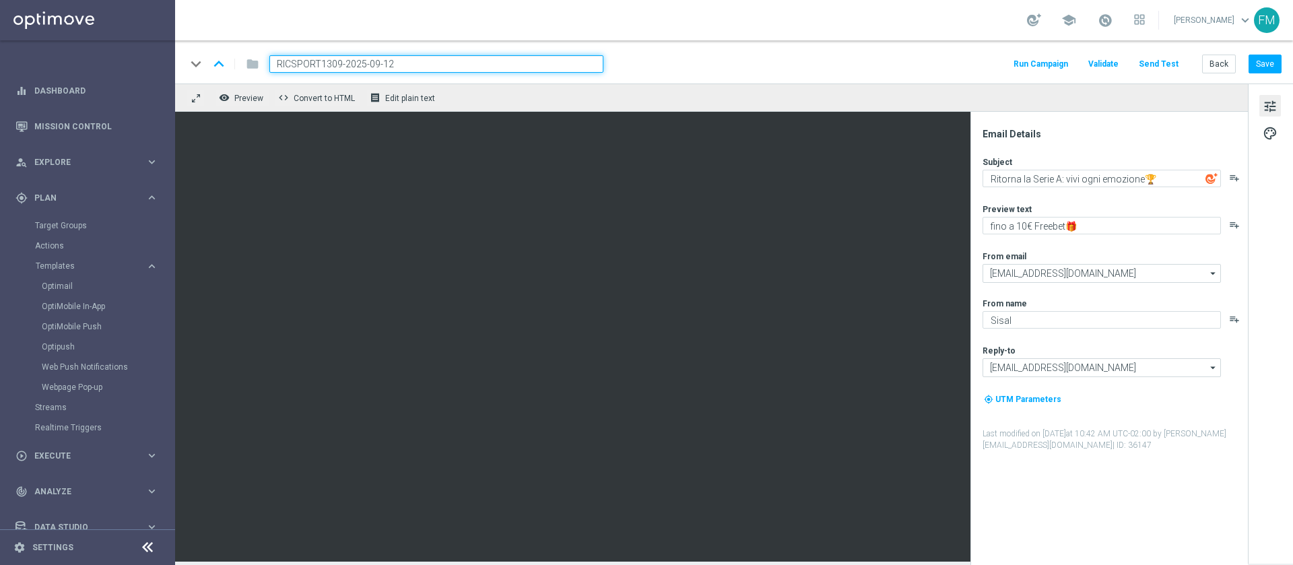
click at [436, 67] on input "RICSPORT1309-2025-09-12" at bounding box center [436, 64] width 334 height 18
drag, startPoint x: 436, startPoint y: 67, endPoint x: 261, endPoint y: 79, distance: 175.5
click at [261, 78] on div "keyboard_arrow_down keyboard_arrow_up folder RICSPORT1309-2025-09-13 Run Campai…" at bounding box center [734, 61] width 1118 height 43
type input "RICSPORT1309-2025-09-13"
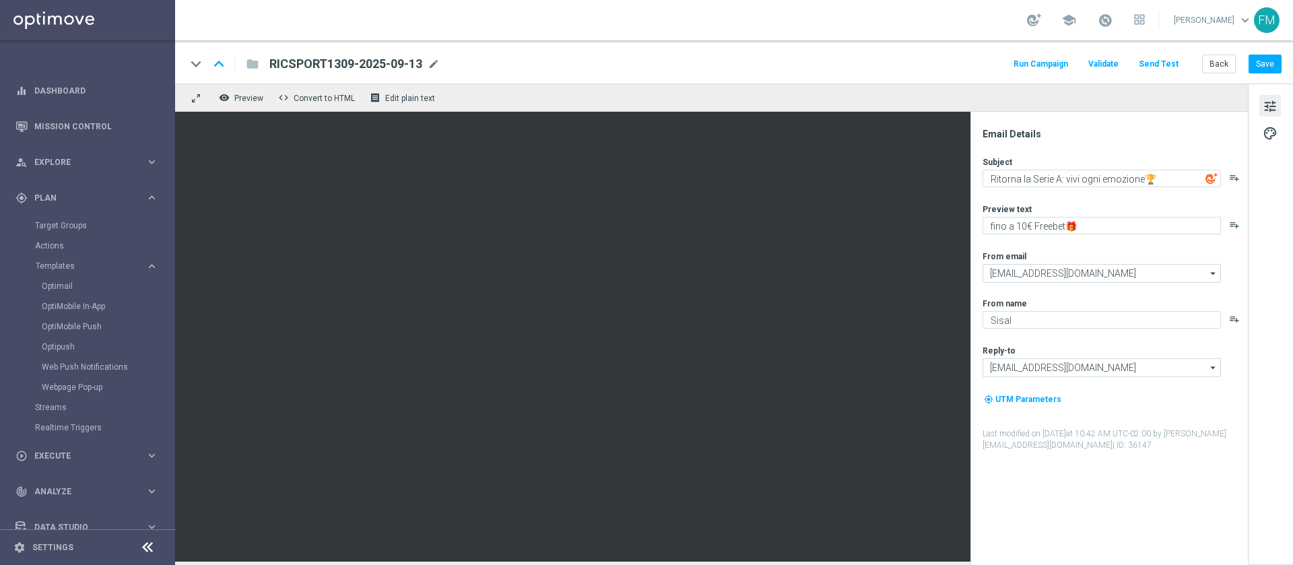
click at [981, 71] on div "keyboard_arrow_down keyboard_arrow_up folder RICSPORT1309-2025-09-13 RICSPORT13…" at bounding box center [734, 64] width 1096 height 18
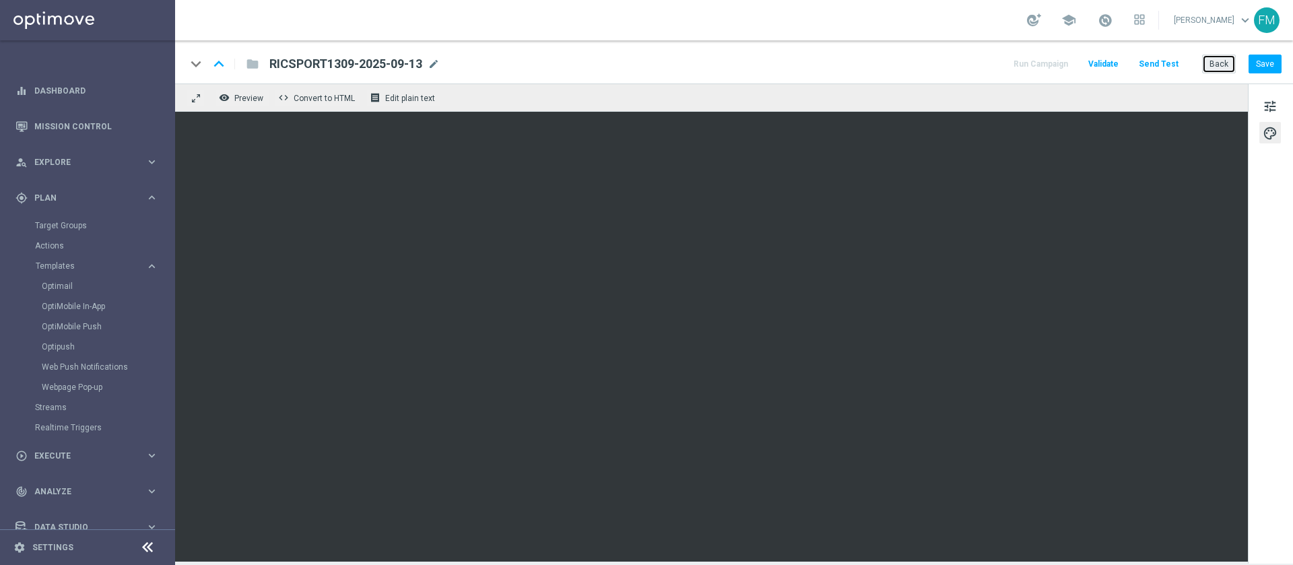
click at [1231, 71] on button "Back" at bounding box center [1219, 64] width 34 height 19
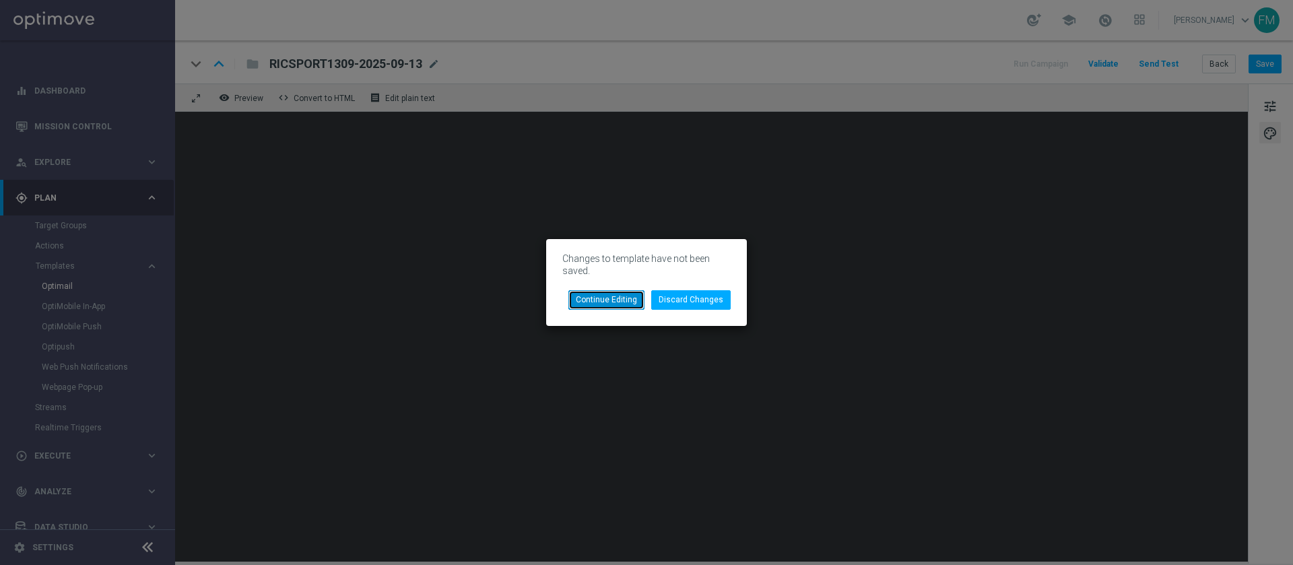
click at [622, 302] on button "Continue Editing" at bounding box center [606, 299] width 76 height 19
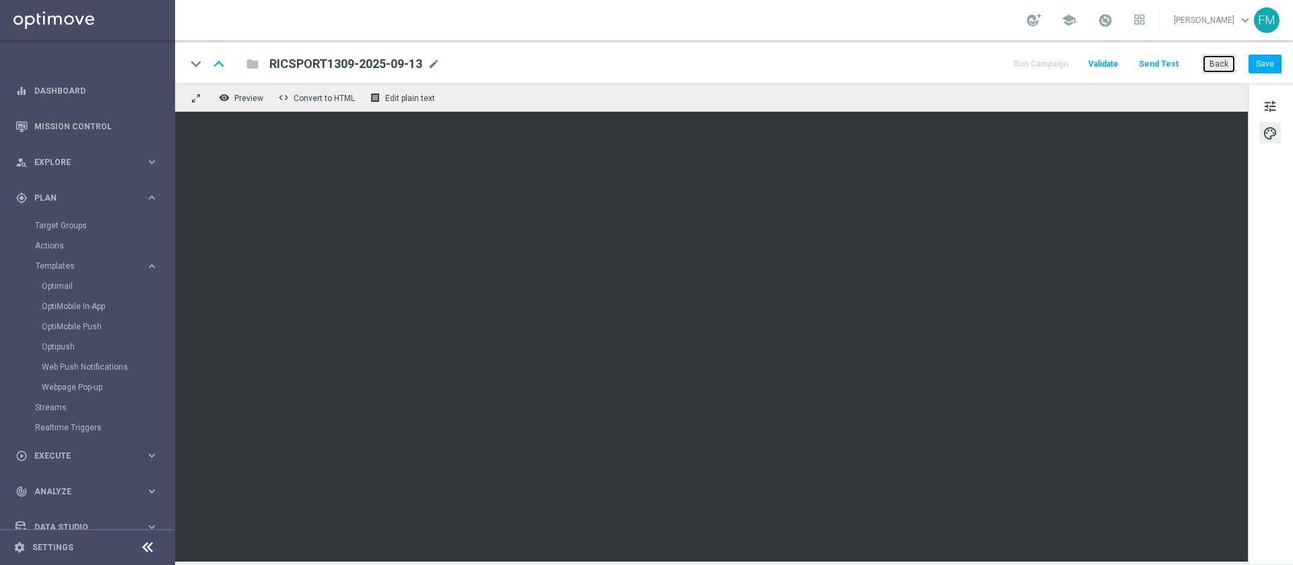
click at [1218, 63] on button "Back" at bounding box center [1219, 64] width 34 height 19
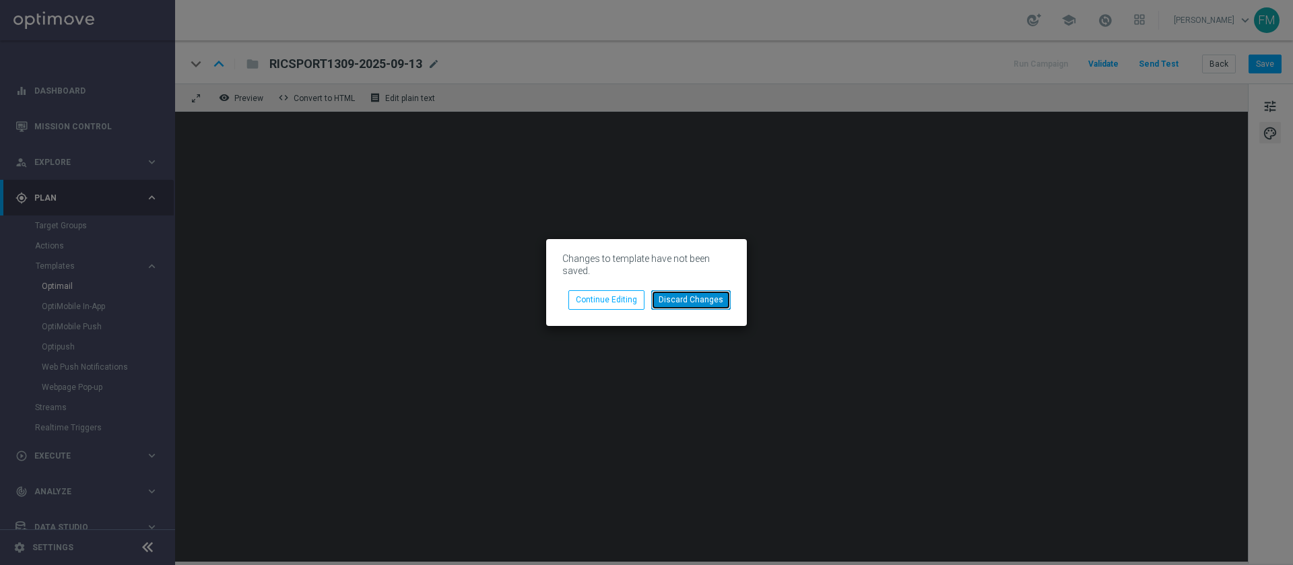
click at [712, 301] on button "Discard Changes" at bounding box center [690, 299] width 79 height 19
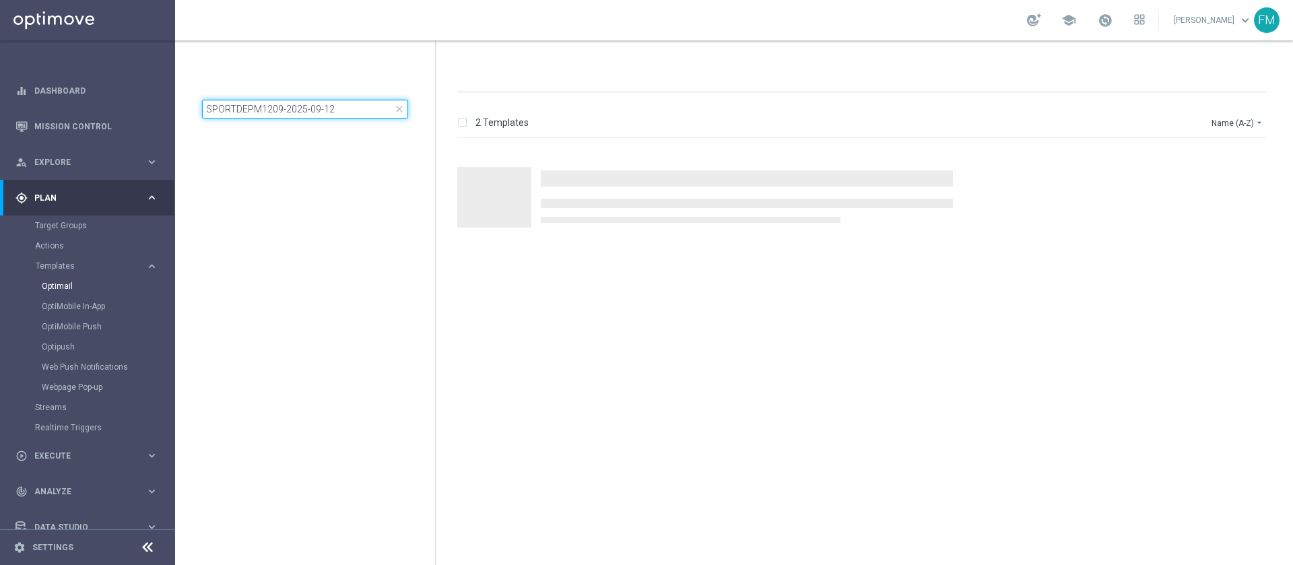
click at [358, 112] on input "SPORTDEPM1209-2025-09-12" at bounding box center [305, 109] width 206 height 19
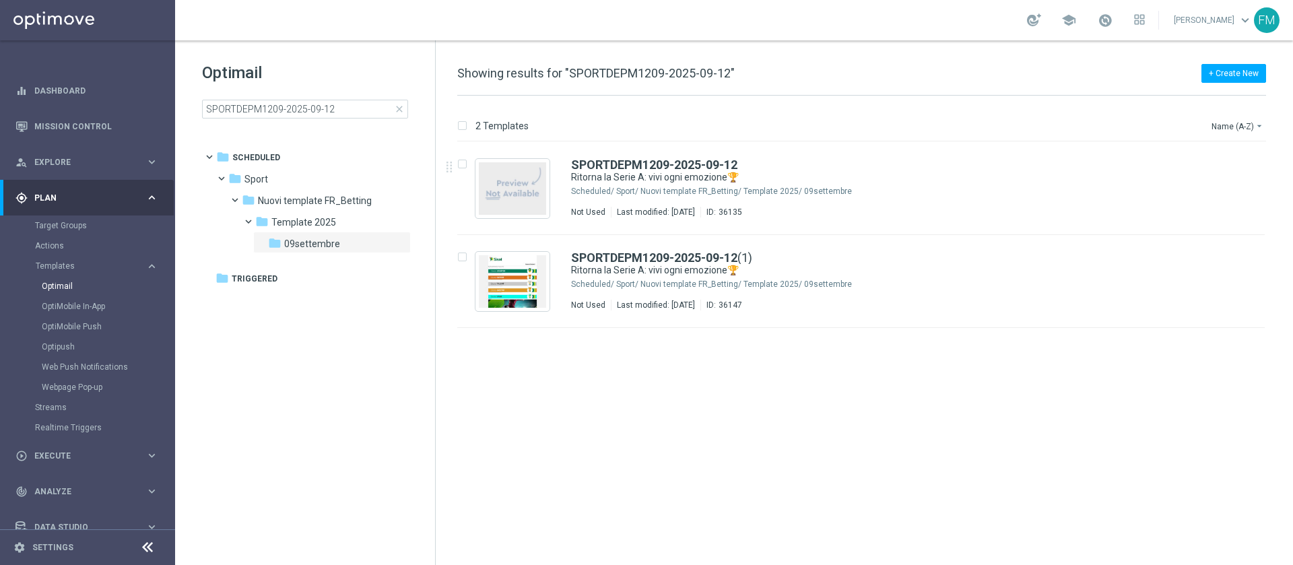
click at [399, 111] on span "close" at bounding box center [399, 109] width 11 height 11
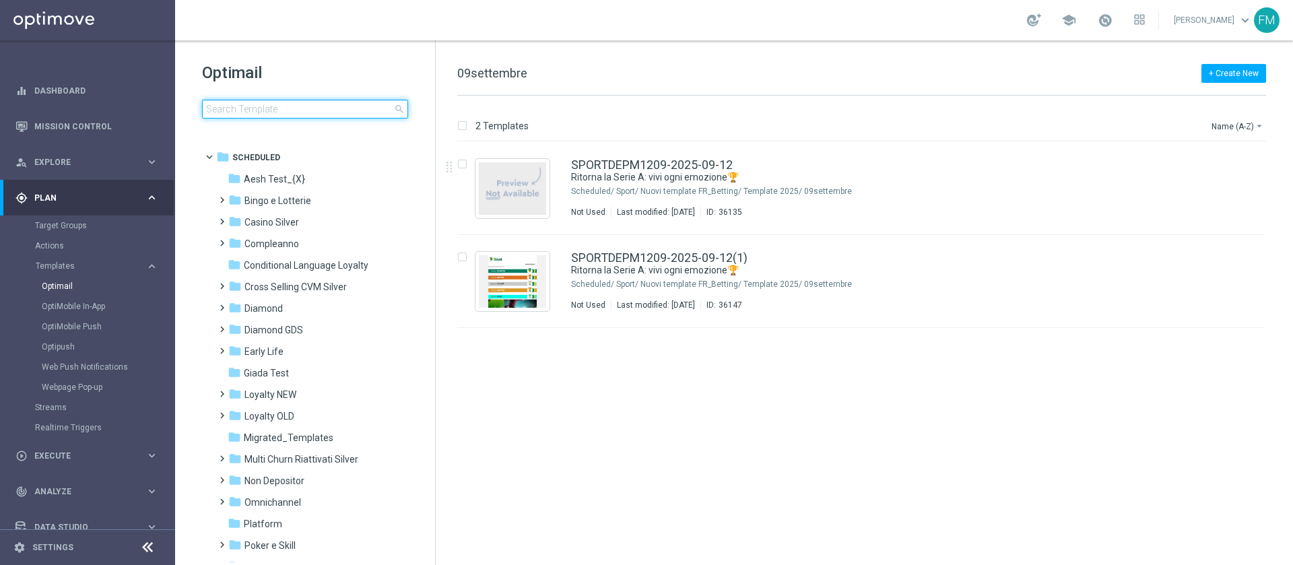
click at [341, 112] on input at bounding box center [305, 109] width 206 height 19
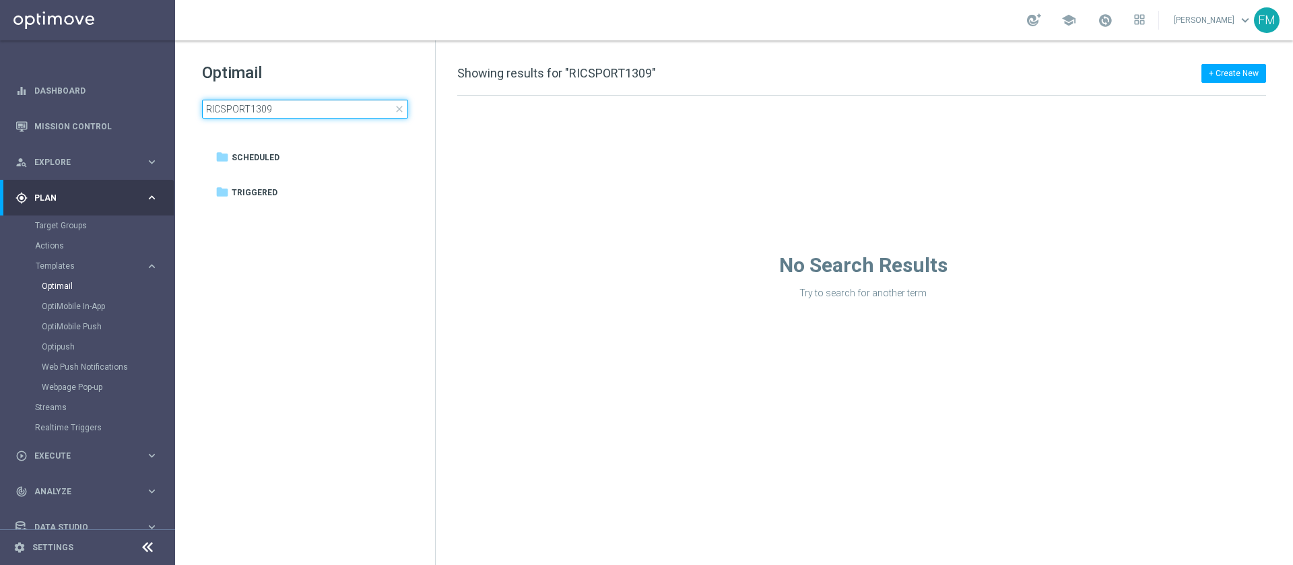
type input "RICSPORT1309"
click at [395, 108] on span "close" at bounding box center [399, 109] width 11 height 11
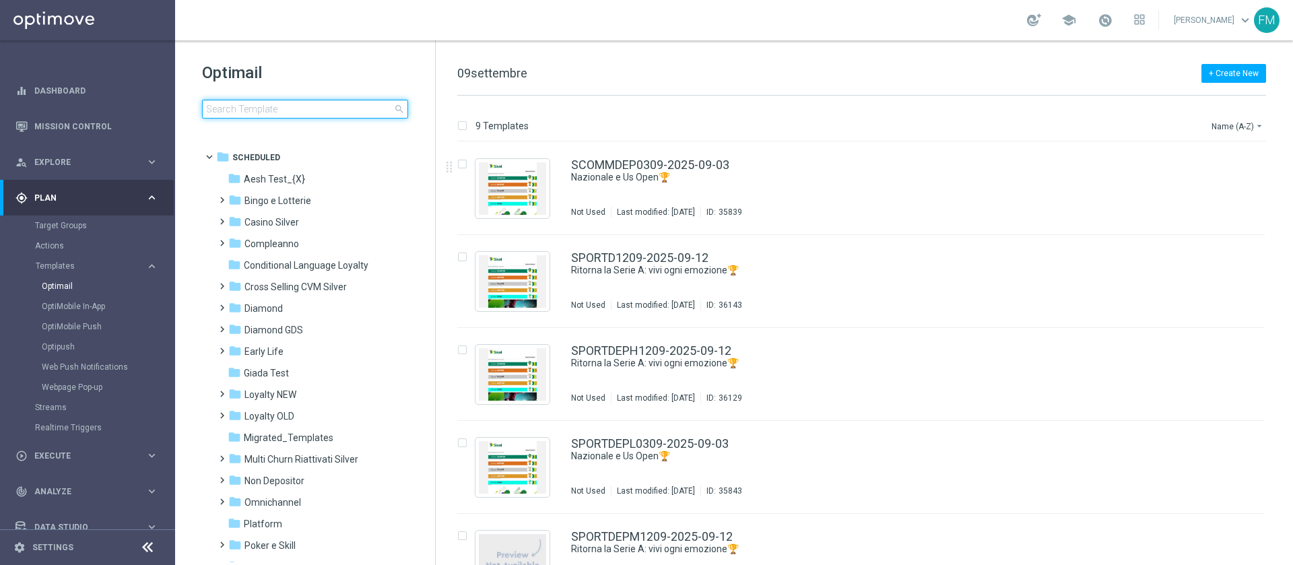
click at [263, 108] on input at bounding box center [305, 109] width 206 height 19
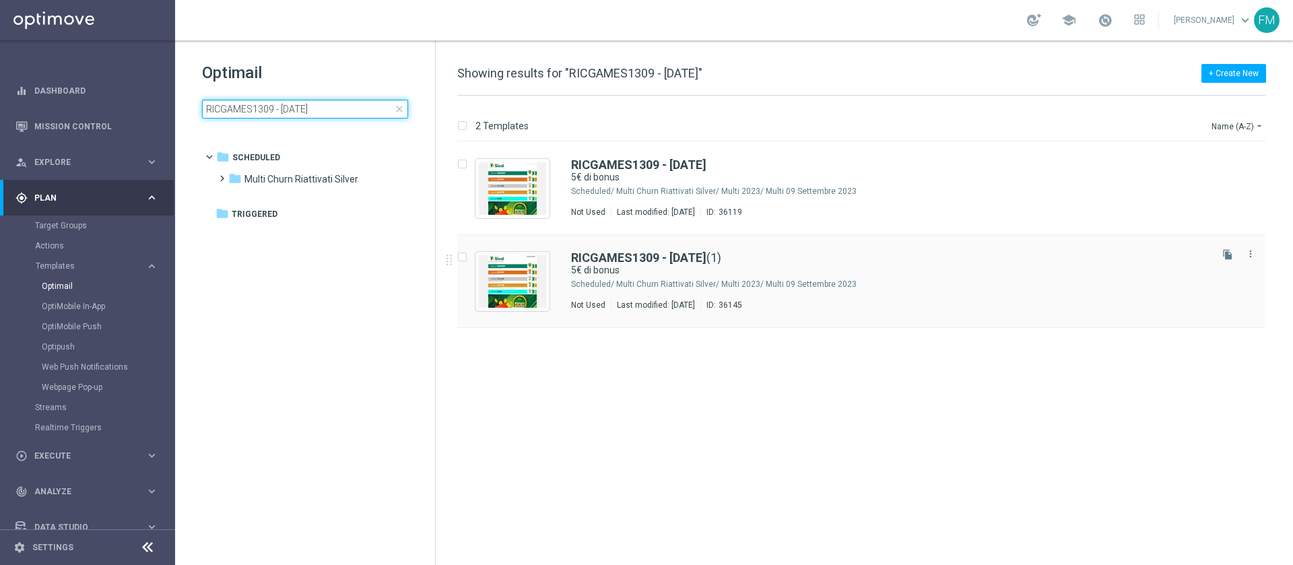
type input "RICGAMES1309 - 2025-09-13"
click at [731, 249] on div "RICGAMES1309 - 2025-09-13 (1) 5€ di bonus Scheduled/ Multi Churn Riattivati Sil…" at bounding box center [861, 281] width 808 height 93
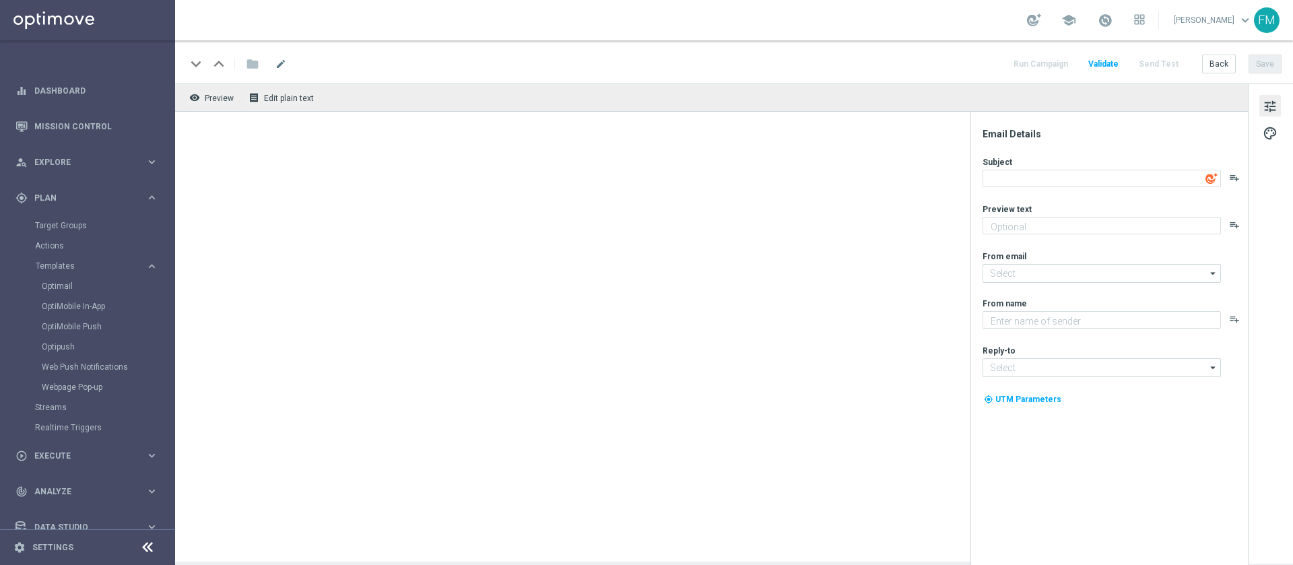
type textarea "5€ di bonus"
type textarea "su Scommesse Sportive, Virtual e Gratta e Vinci"
type textarea "Sisal"
type input "[EMAIL_ADDRESS][DOMAIN_NAME]"
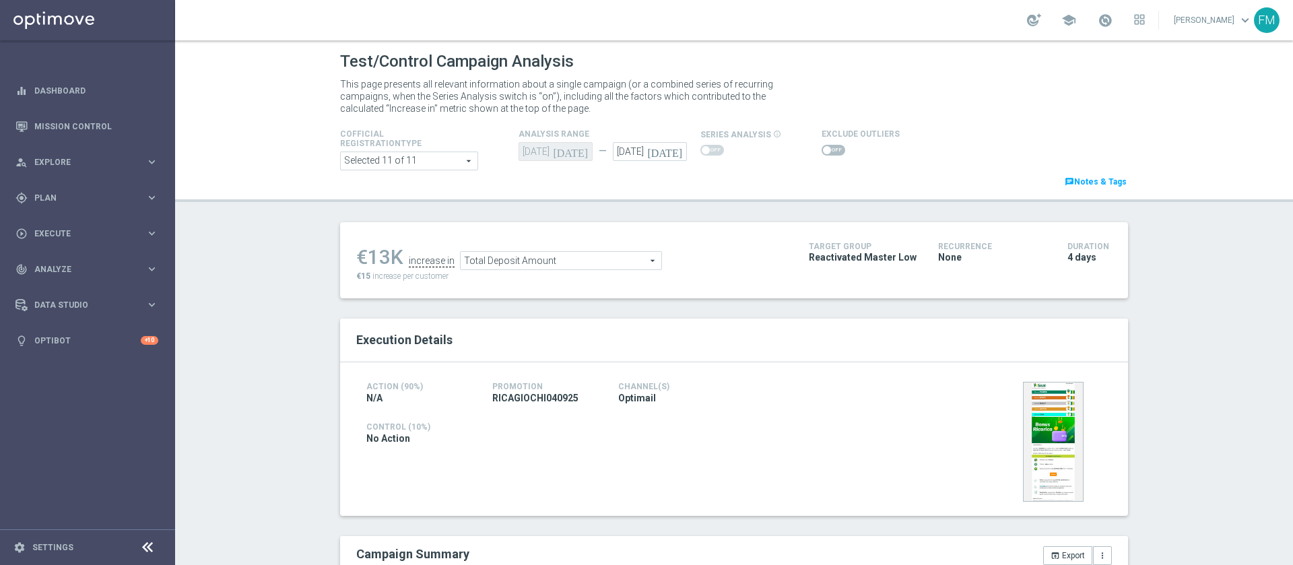
click at [614, 265] on span "Total Deposit Amount" at bounding box center [561, 261] width 201 height 18
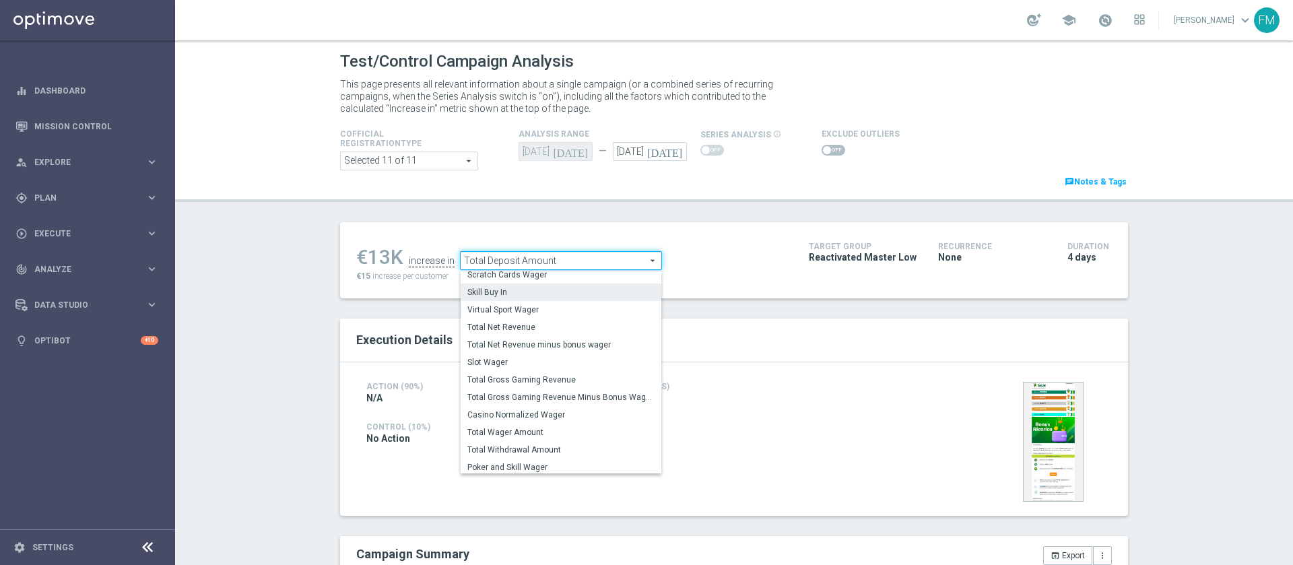
scroll to position [187, 0]
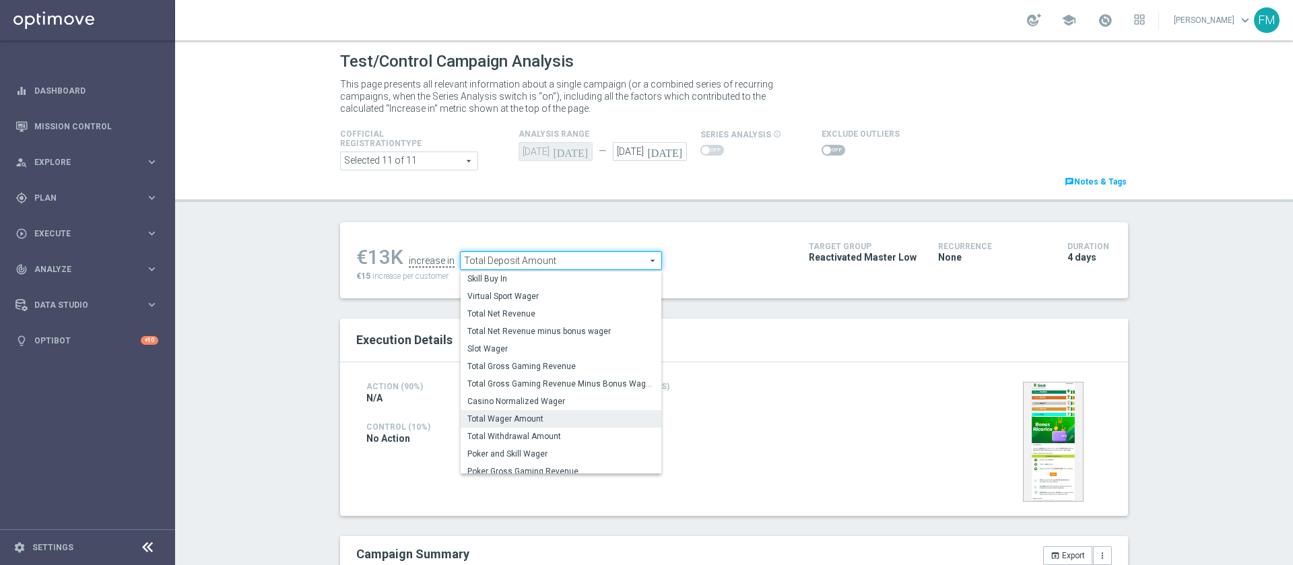
click at [549, 423] on span "Total Wager Amount" at bounding box center [560, 419] width 187 height 11
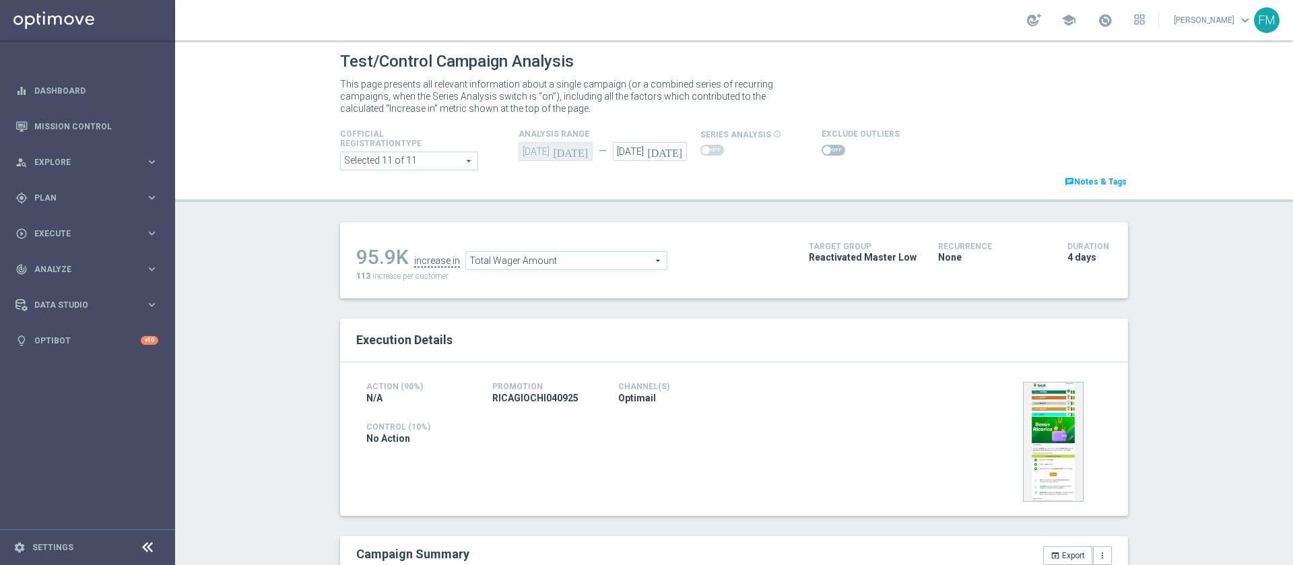
click at [546, 257] on span "Total Wager Amount" at bounding box center [566, 261] width 201 height 18
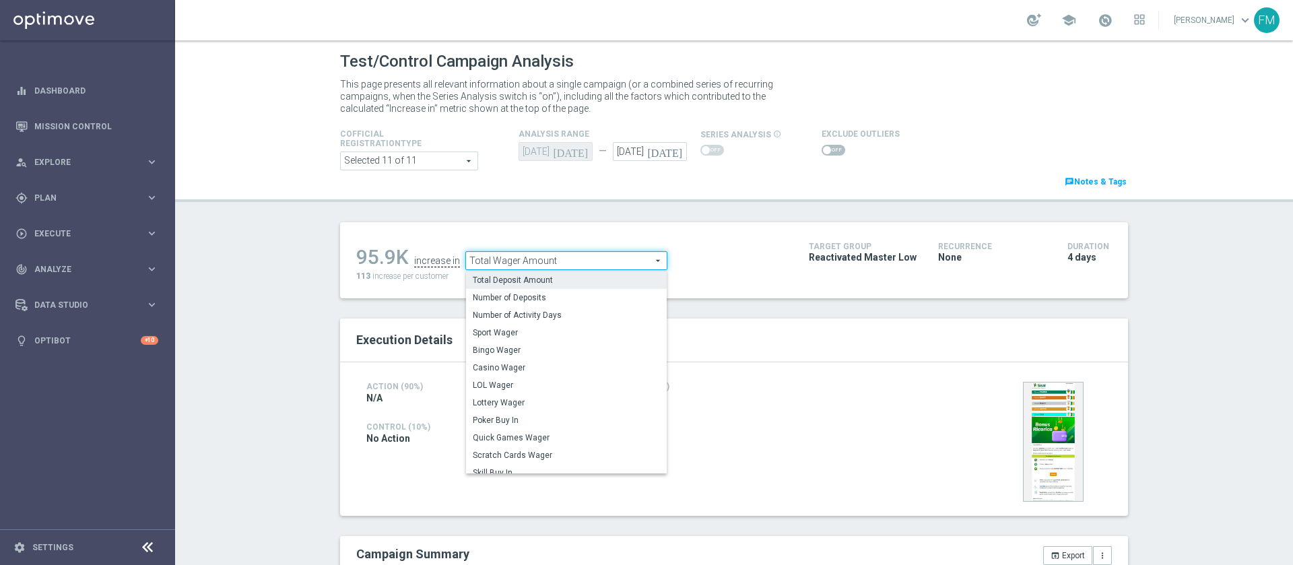
click at [525, 286] on span "Total Deposit Amount" at bounding box center [566, 280] width 187 height 11
type input "Total Deposit Amount"
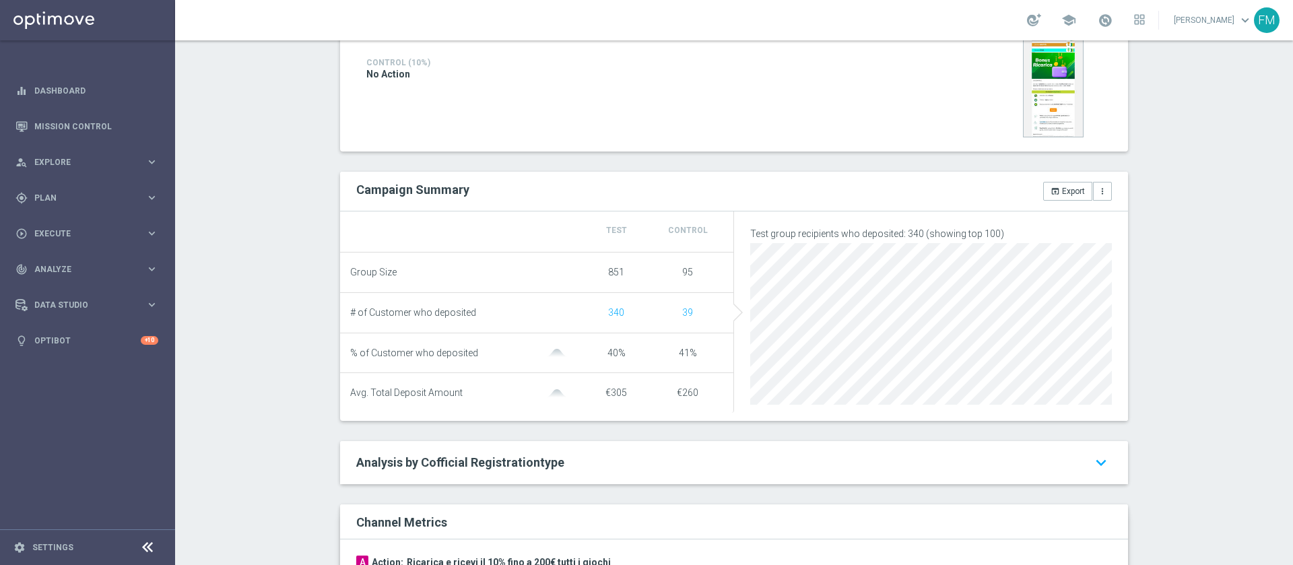
scroll to position [101, 0]
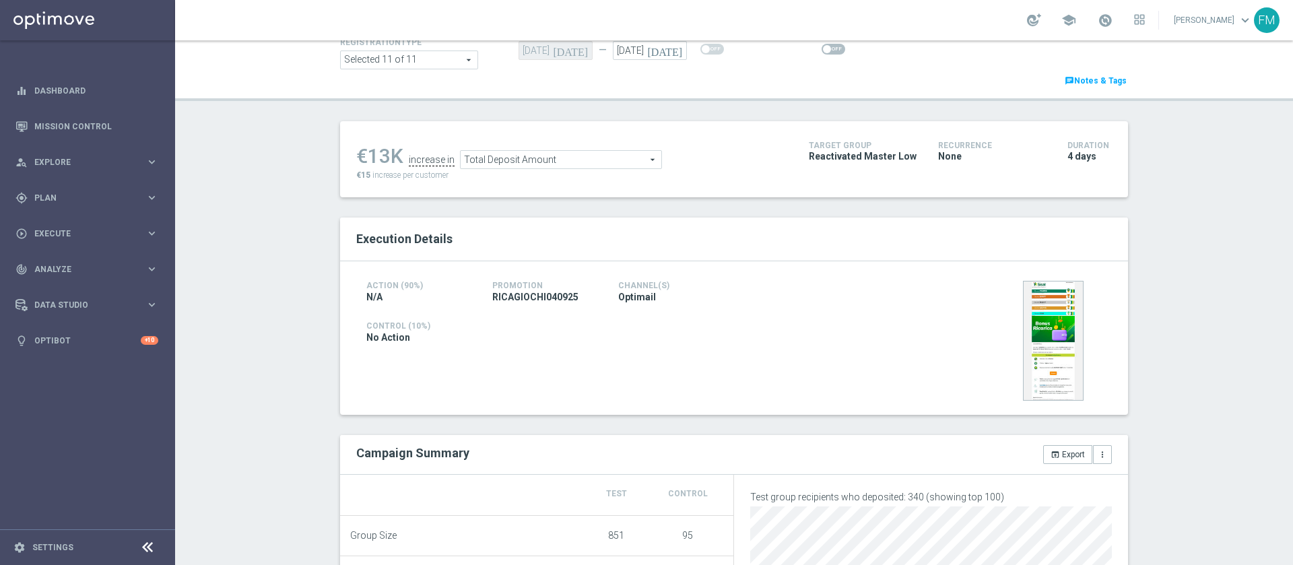
click at [822, 52] on span at bounding box center [834, 49] width 24 height 11
click at [822, 52] on input "checkbox" at bounding box center [834, 49] width 24 height 11
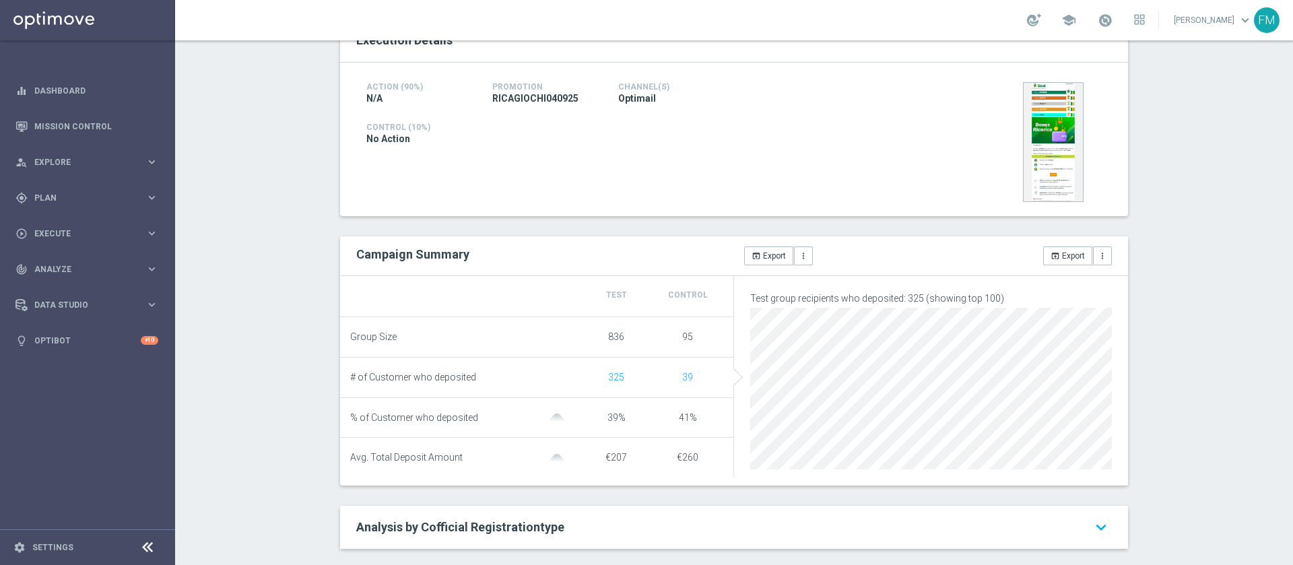
scroll to position [0, 0]
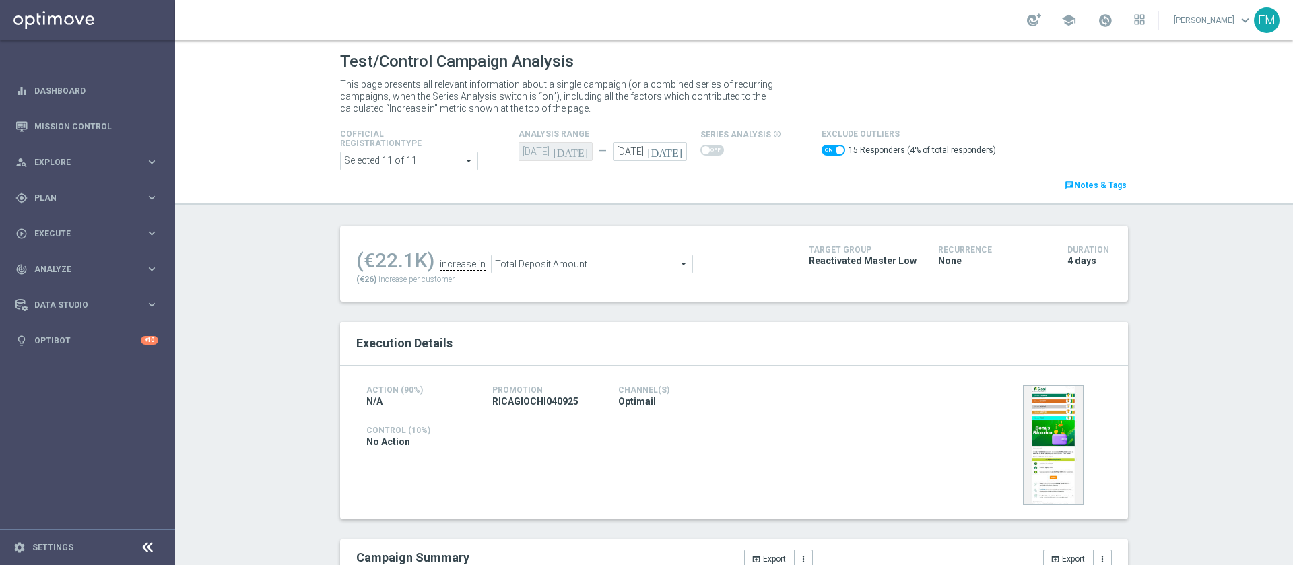
click at [527, 264] on span "Total Deposit Amount" at bounding box center [592, 264] width 201 height 18
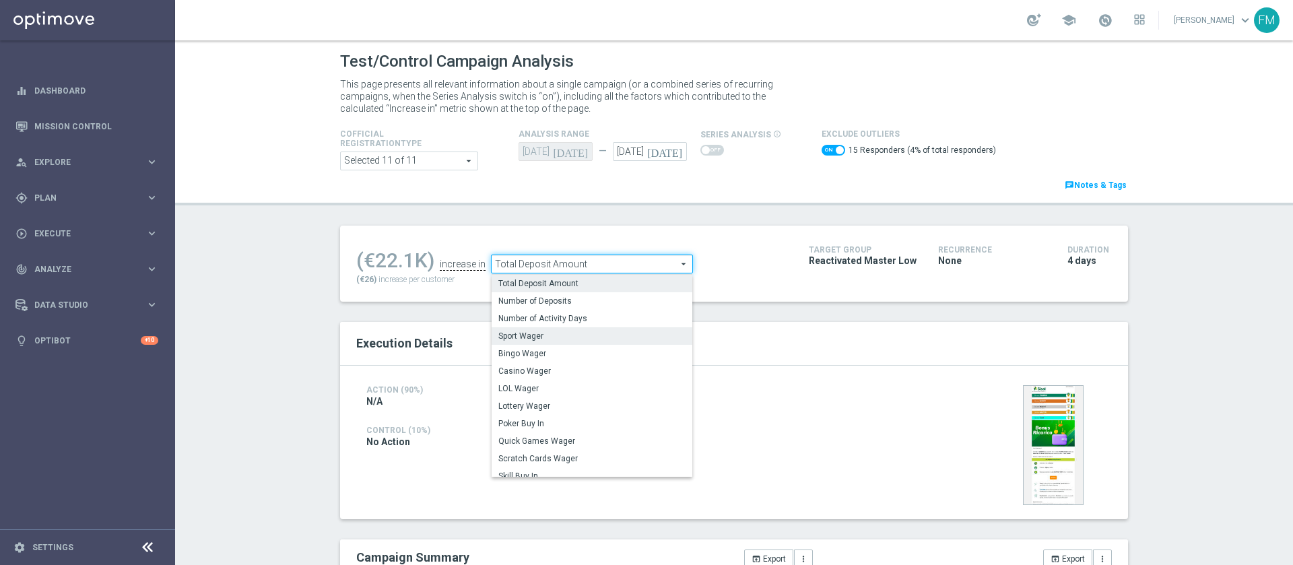
click at [543, 339] on span "Sport Wager" at bounding box center [591, 336] width 187 height 11
checkbox input "false"
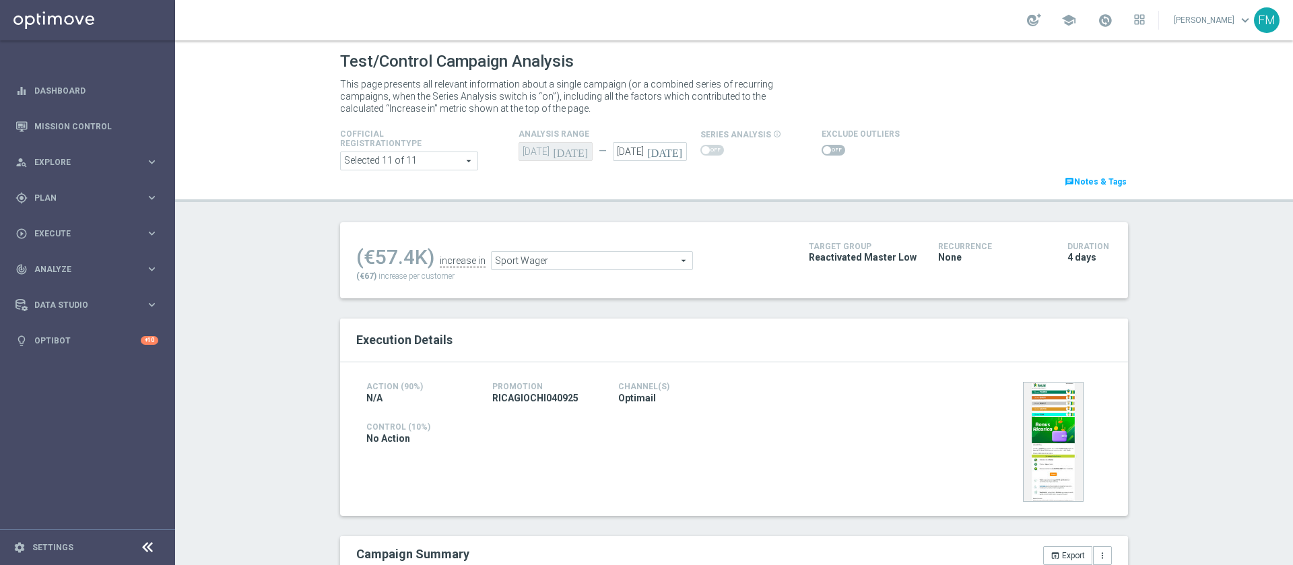
click at [609, 255] on span "Sport Wager" at bounding box center [592, 261] width 201 height 18
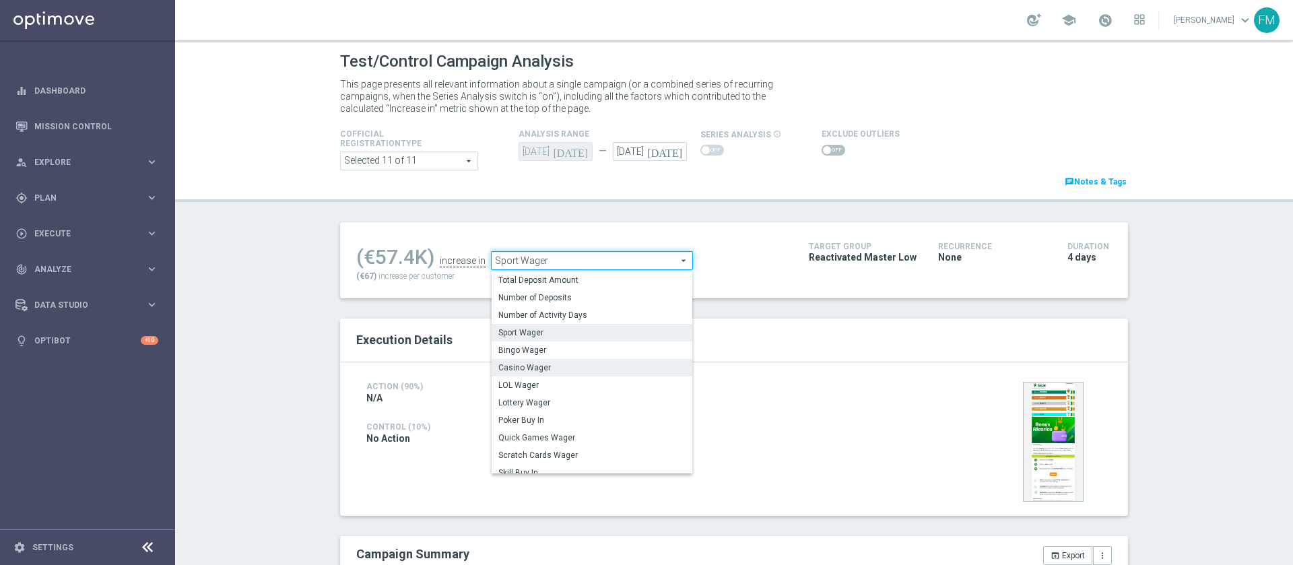
click at [579, 374] on label "Casino Wager" at bounding box center [592, 368] width 201 height 18
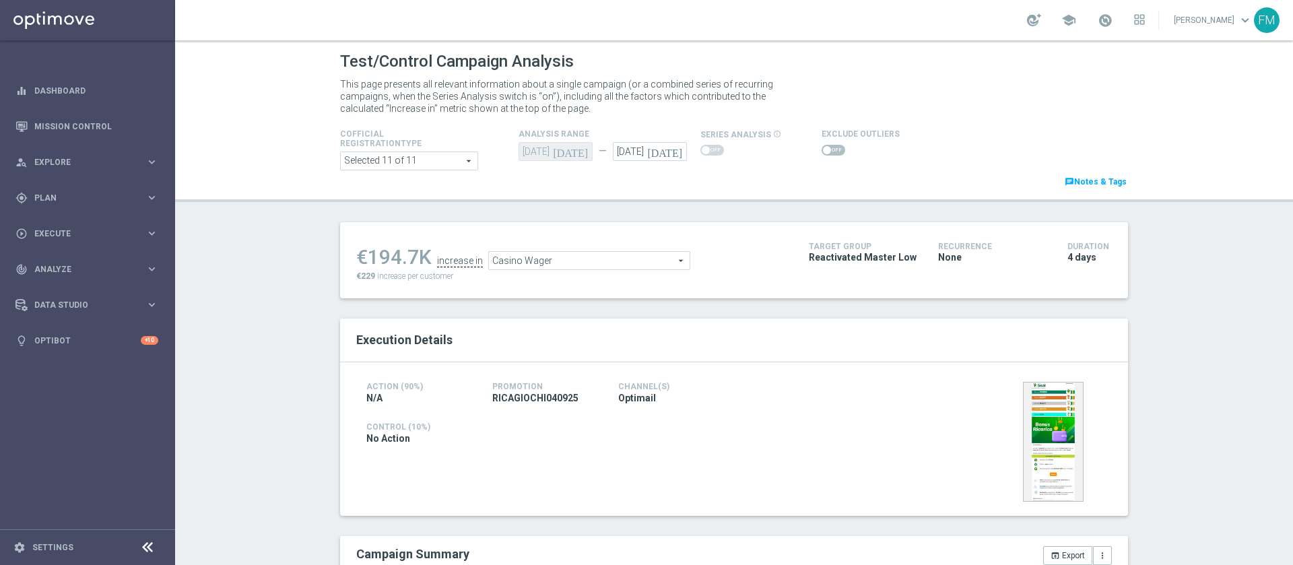
click at [618, 267] on span "Casino Wager" at bounding box center [589, 261] width 201 height 18
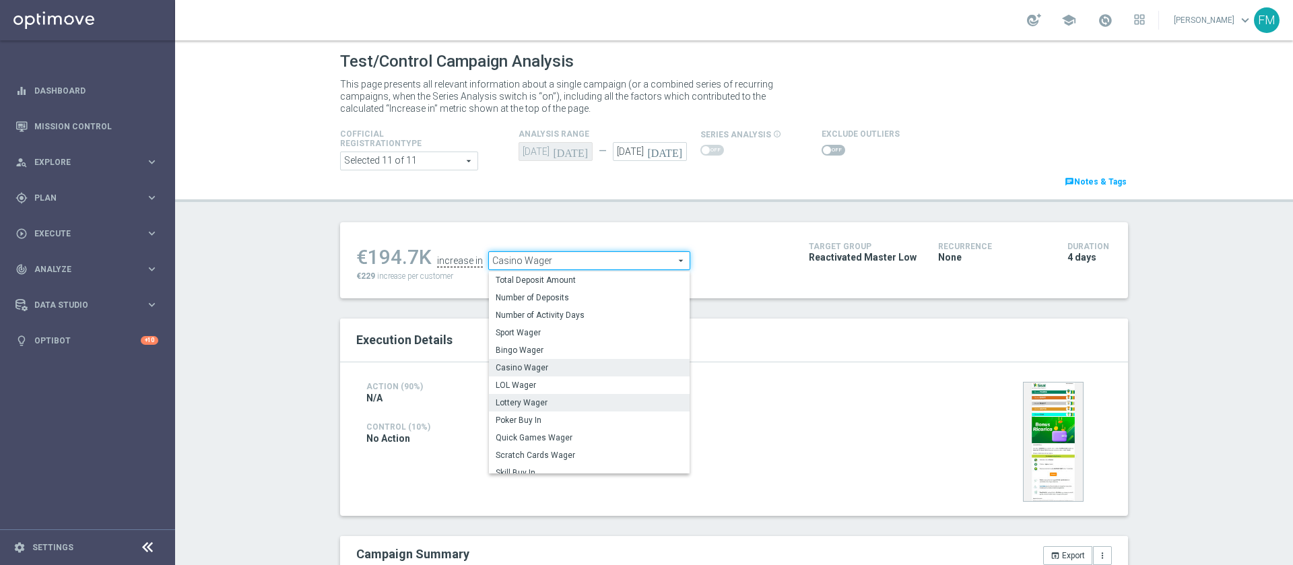
click at [584, 405] on span "Lottery Wager" at bounding box center [589, 402] width 187 height 11
type input "Lottery Wager"
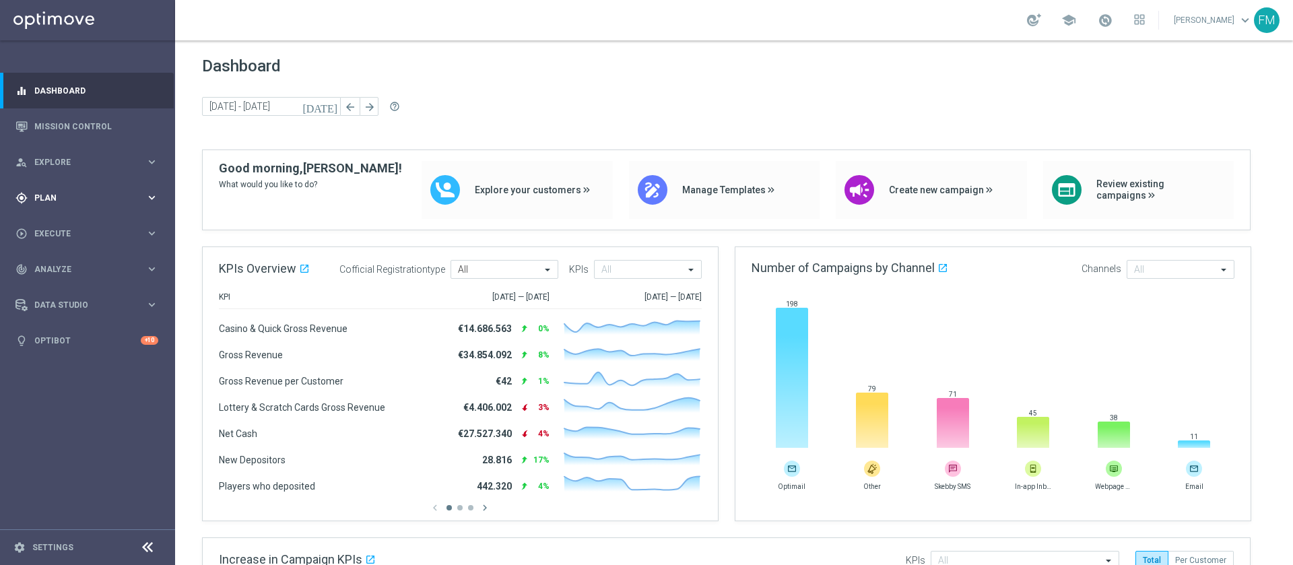
click at [107, 199] on span "Plan" at bounding box center [89, 198] width 111 height 8
click at [49, 265] on span "Templates" at bounding box center [84, 266] width 96 height 8
click at [48, 289] on link "Optimail" at bounding box center [91, 286] width 98 height 11
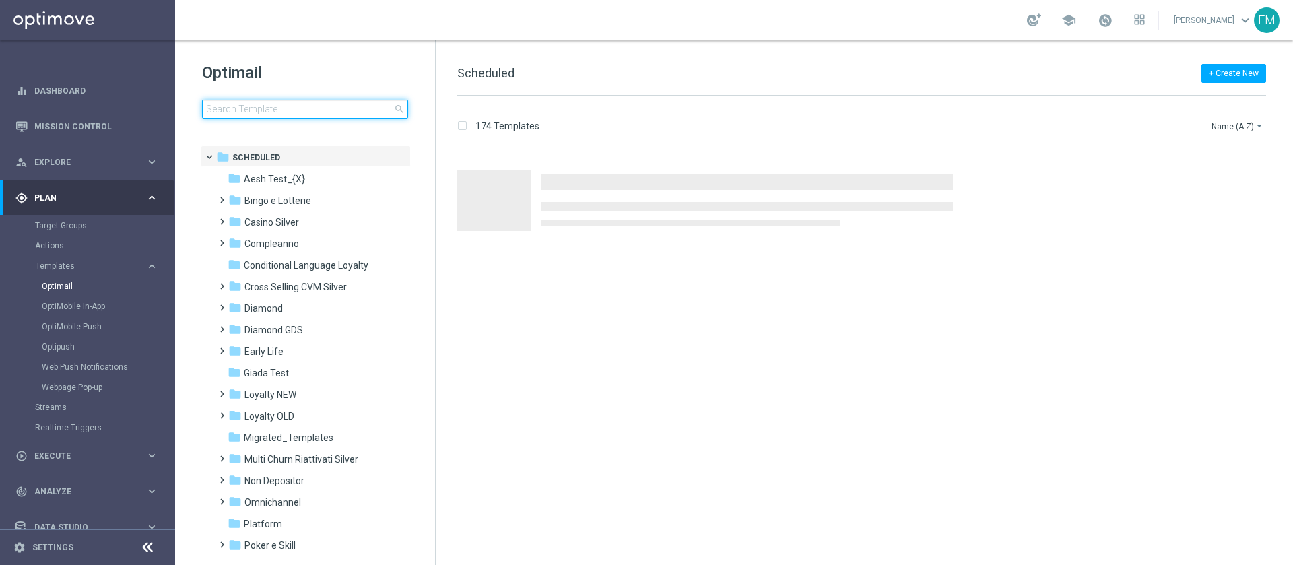
click at [318, 117] on input at bounding box center [305, 109] width 206 height 19
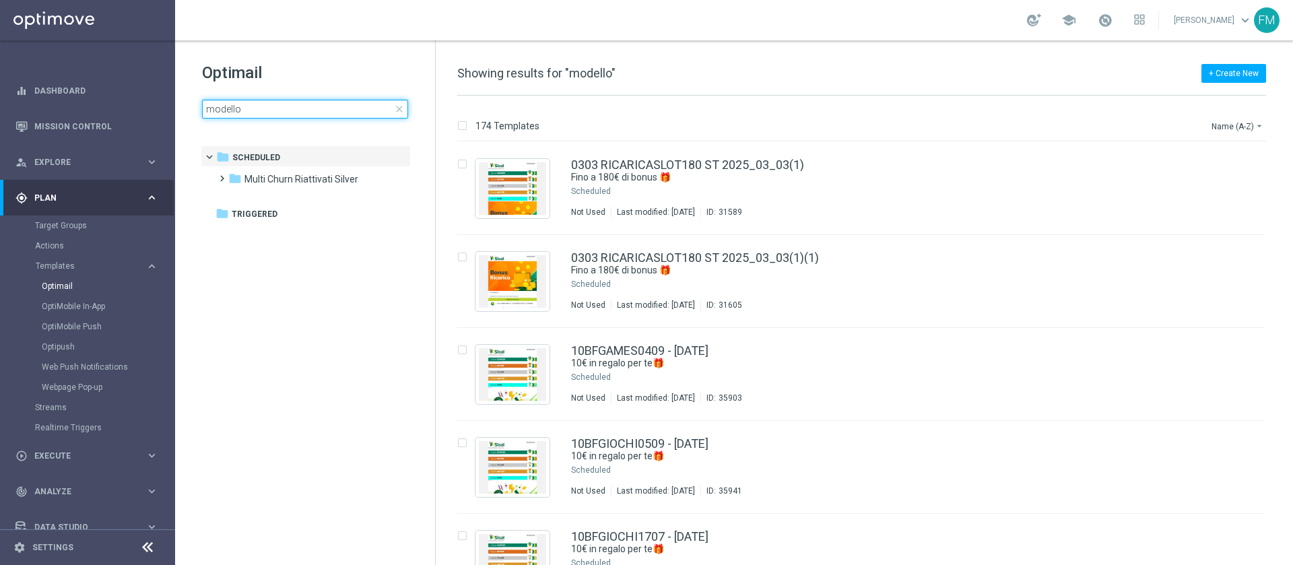
type input "modello"
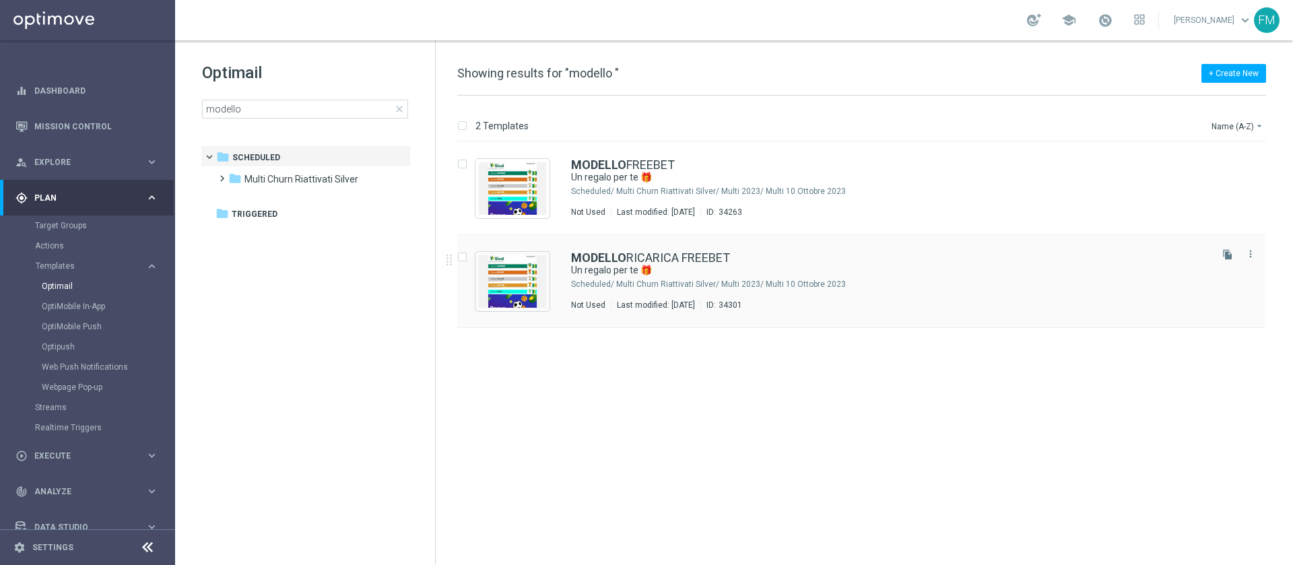
click at [876, 277] on div "MODELLO RICARICA FREEBET Un regalo per te 🎁 Scheduled/ Multi Churn Riattivati S…" at bounding box center [889, 281] width 637 height 59
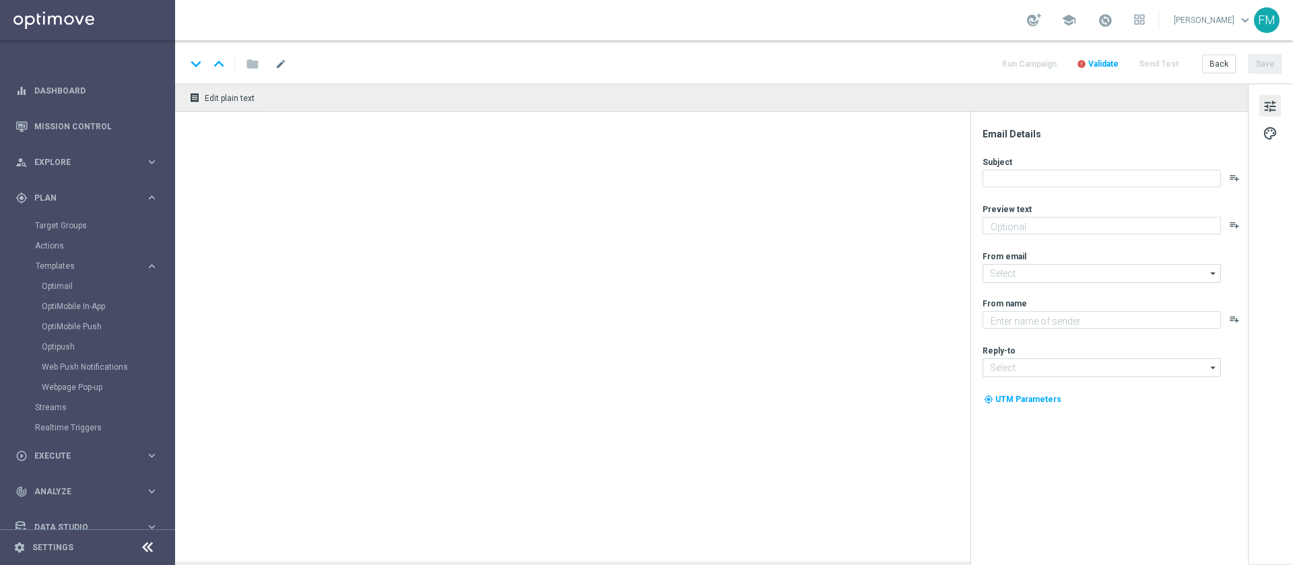
type textarea "Scopri le novità su Sisal 🎯"
type input "[EMAIL_ADDRESS][DOMAIN_NAME]"
type textarea "Sisal"
type input "[EMAIL_ADDRESS][DOMAIN_NAME]"
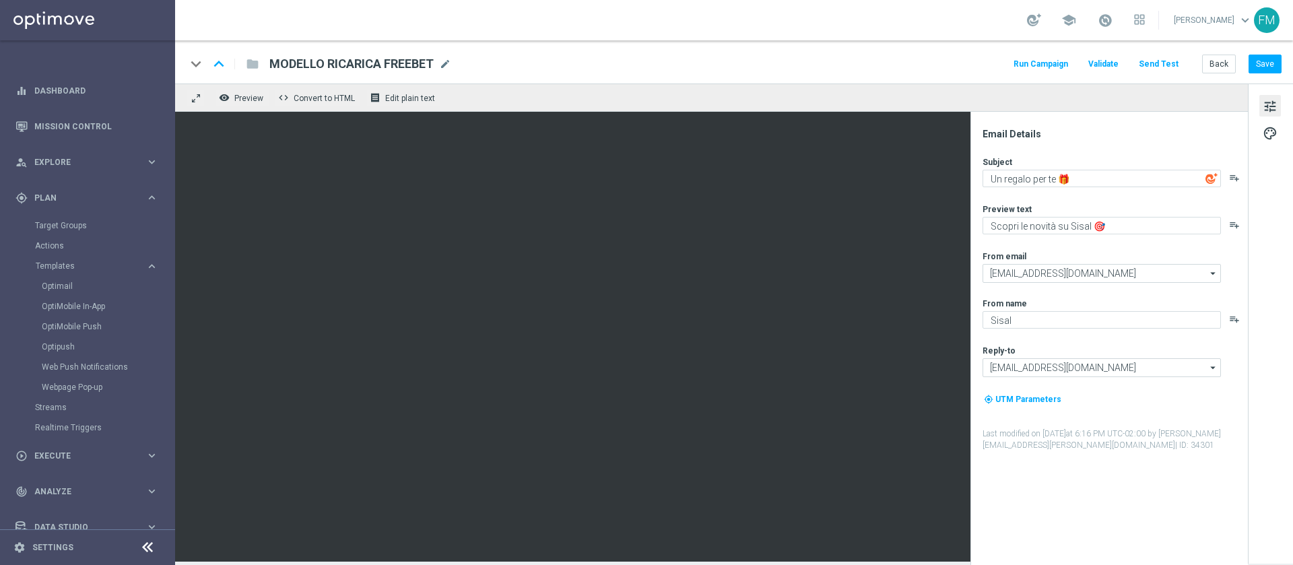
click at [1222, 75] on div "keyboard_arrow_down keyboard_arrow_up folder MODELLO RICARICA FREEBET MODELLO R…" at bounding box center [734, 61] width 1118 height 43
click at [1222, 70] on button "Back" at bounding box center [1219, 64] width 34 height 19
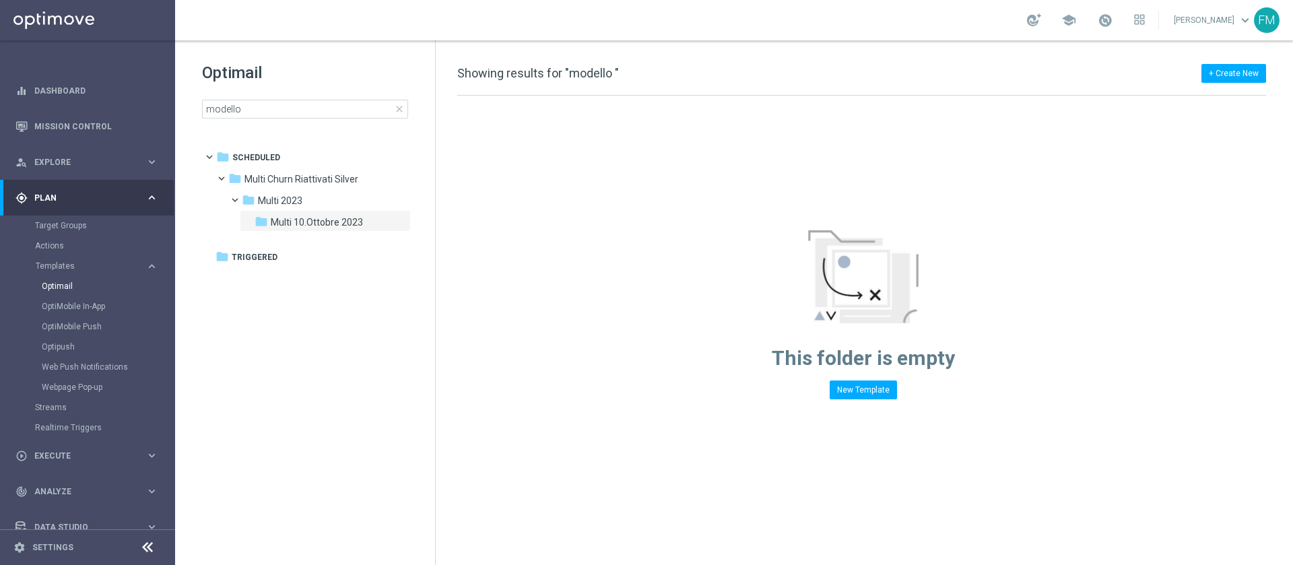
click at [309, 97] on div "Optimail modello close" at bounding box center [318, 90] width 233 height 57
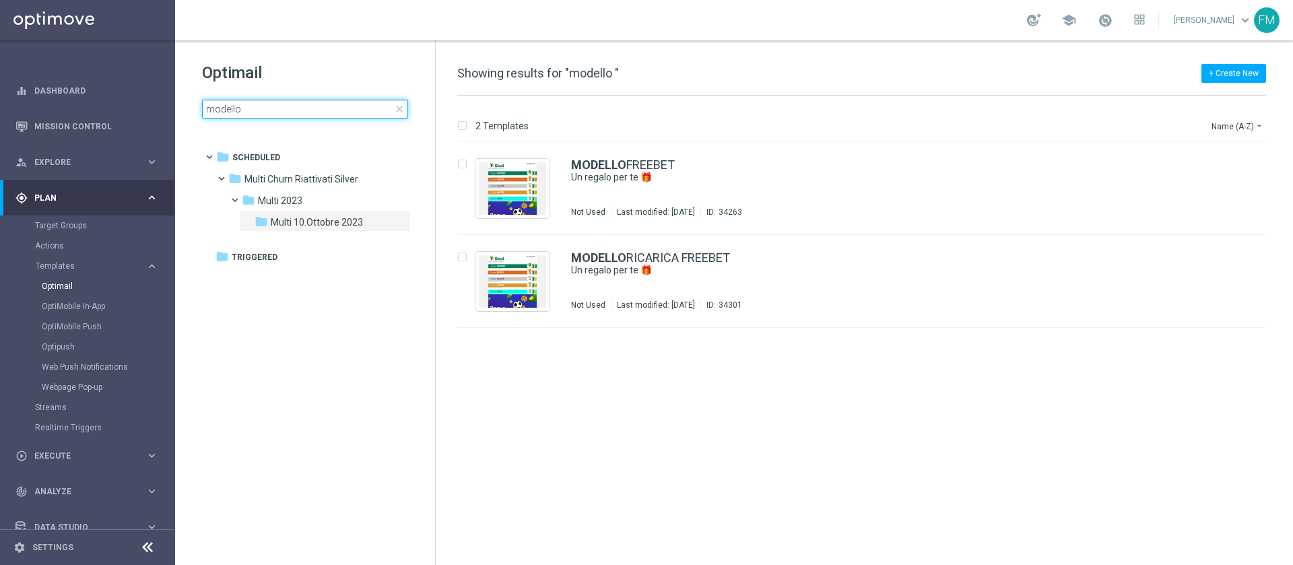
click at [305, 112] on input "modello" at bounding box center [305, 109] width 206 height 19
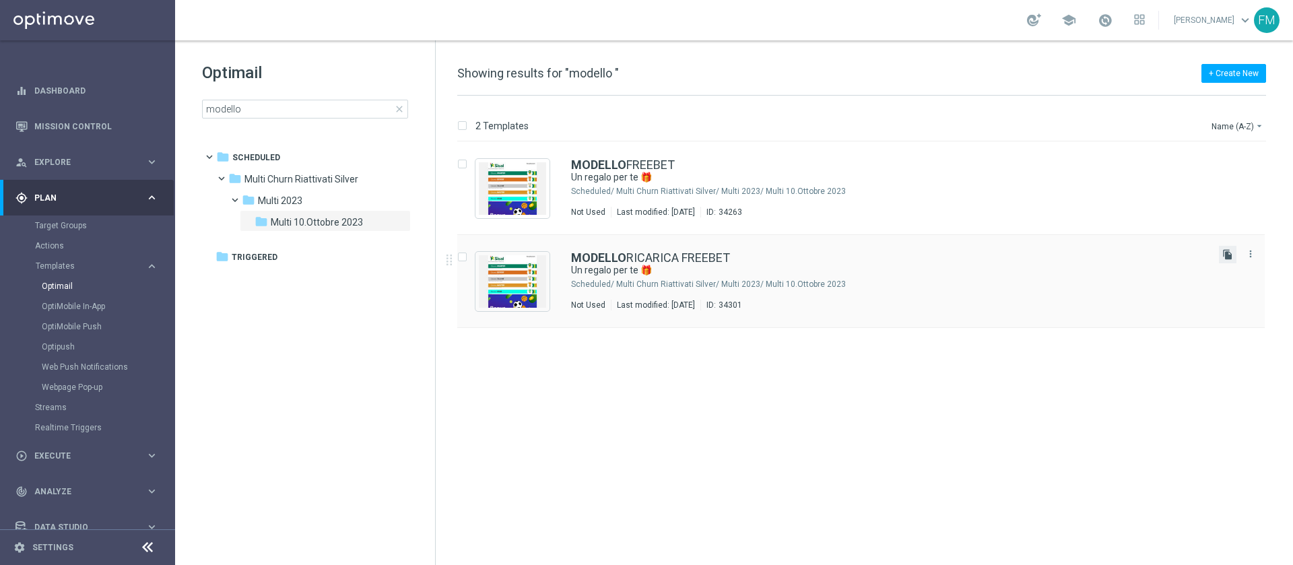
click at [1226, 257] on icon "file_copy" at bounding box center [1227, 254] width 11 height 11
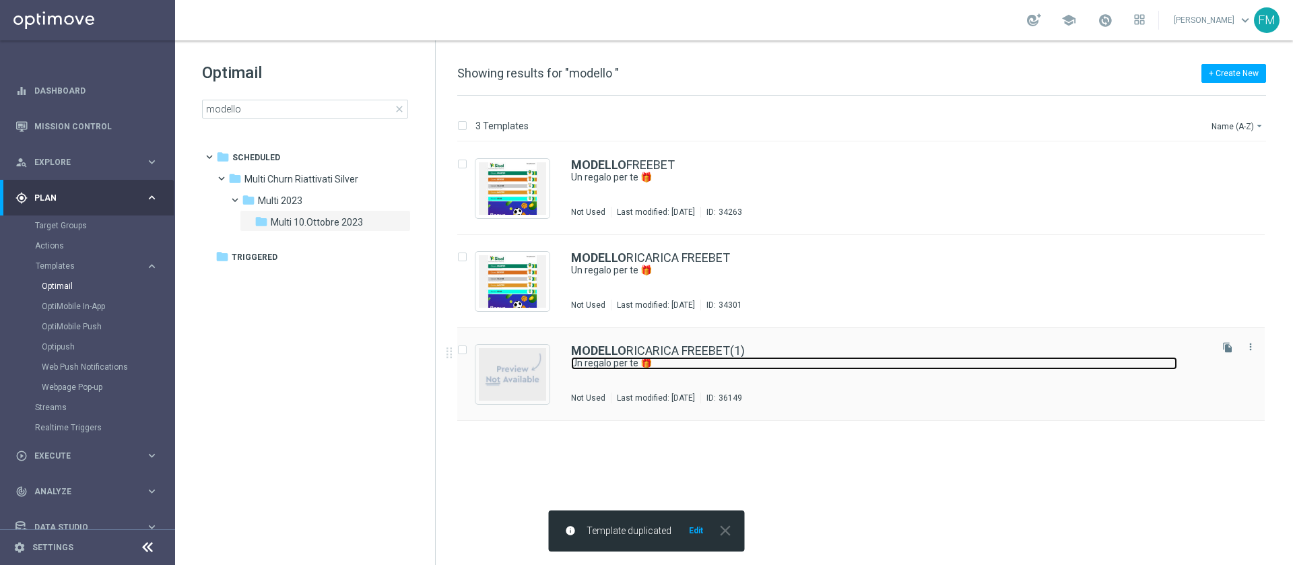
click at [743, 364] on link "Un regalo per te 🎁" at bounding box center [874, 363] width 606 height 13
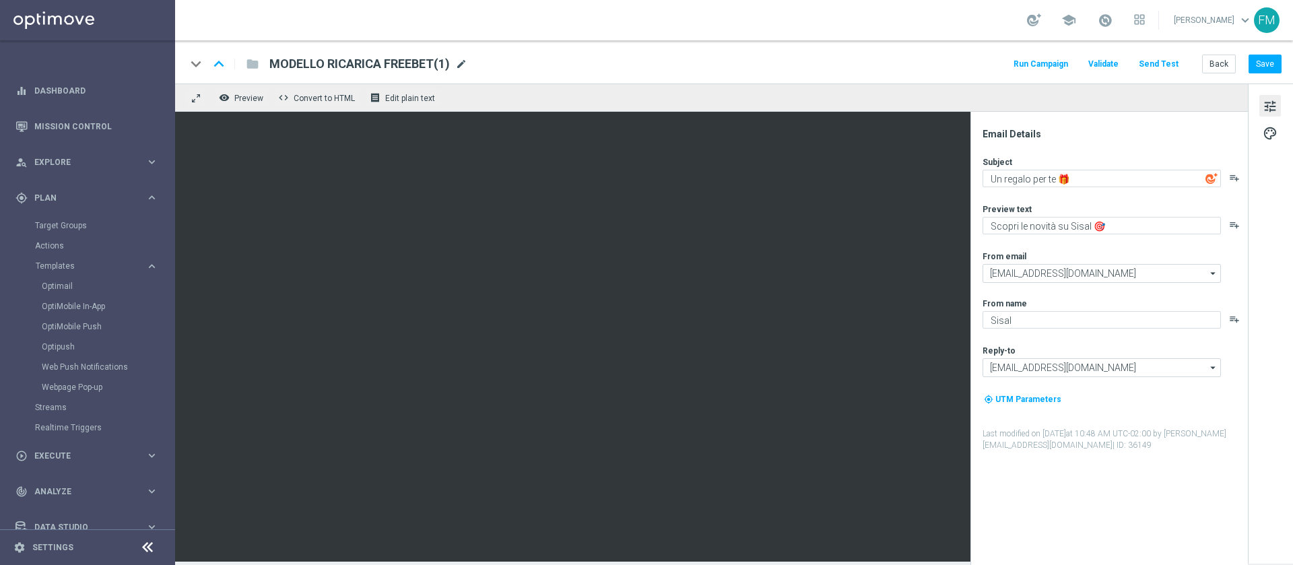
click at [461, 69] on span "mode_edit" at bounding box center [461, 64] width 12 height 12
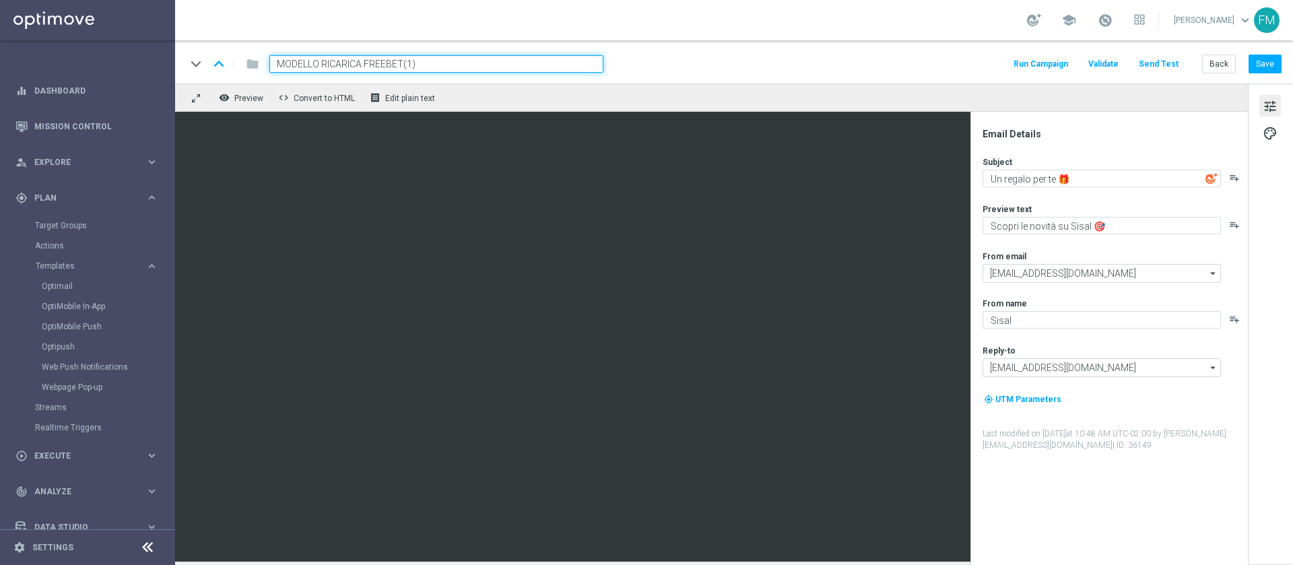
drag, startPoint x: 463, startPoint y: 67, endPoint x: 257, endPoint y: 57, distance: 205.7
click at [257, 57] on div "keyboard_arrow_down keyboard_arrow_up folder MODELLO RICARICA FREEBET(1)" at bounding box center [395, 64] width 418 height 18
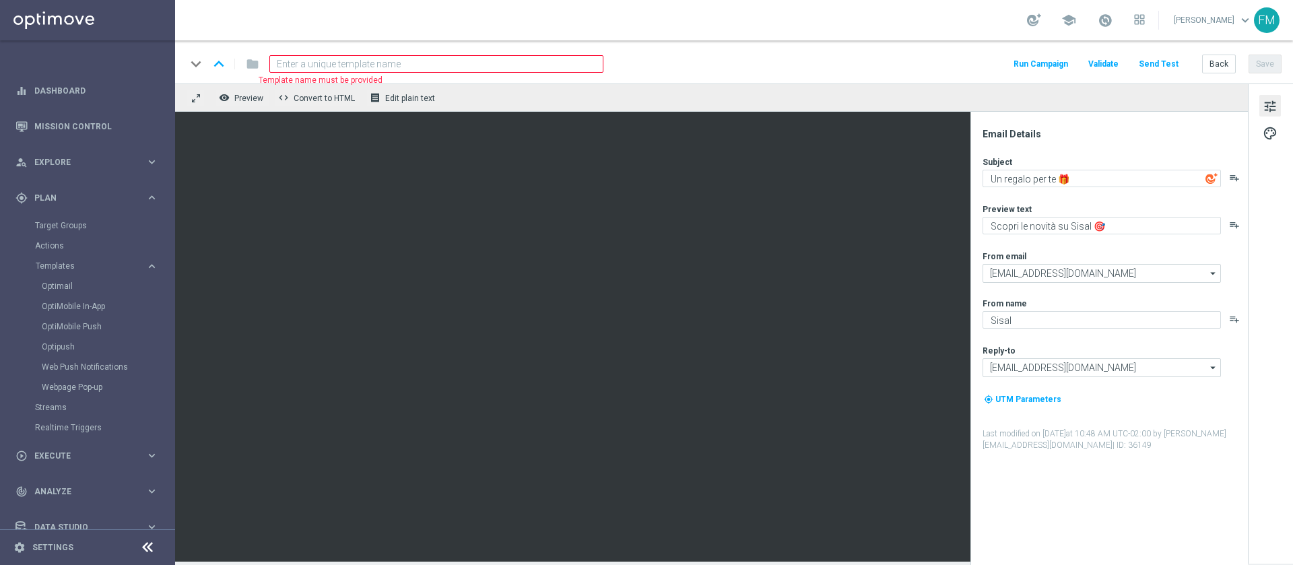
paste input "RICSPORT1309-2025-09-13"
type input "RICSPORT1309-2025-09-13"
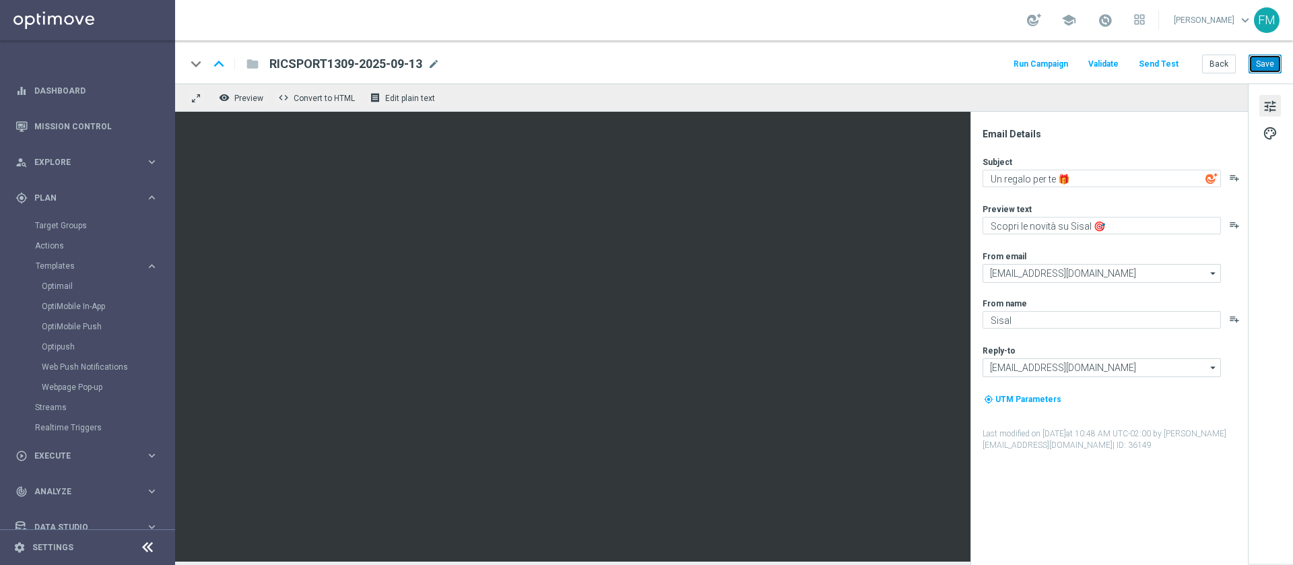
click at [1268, 63] on button "Save" at bounding box center [1265, 64] width 33 height 19
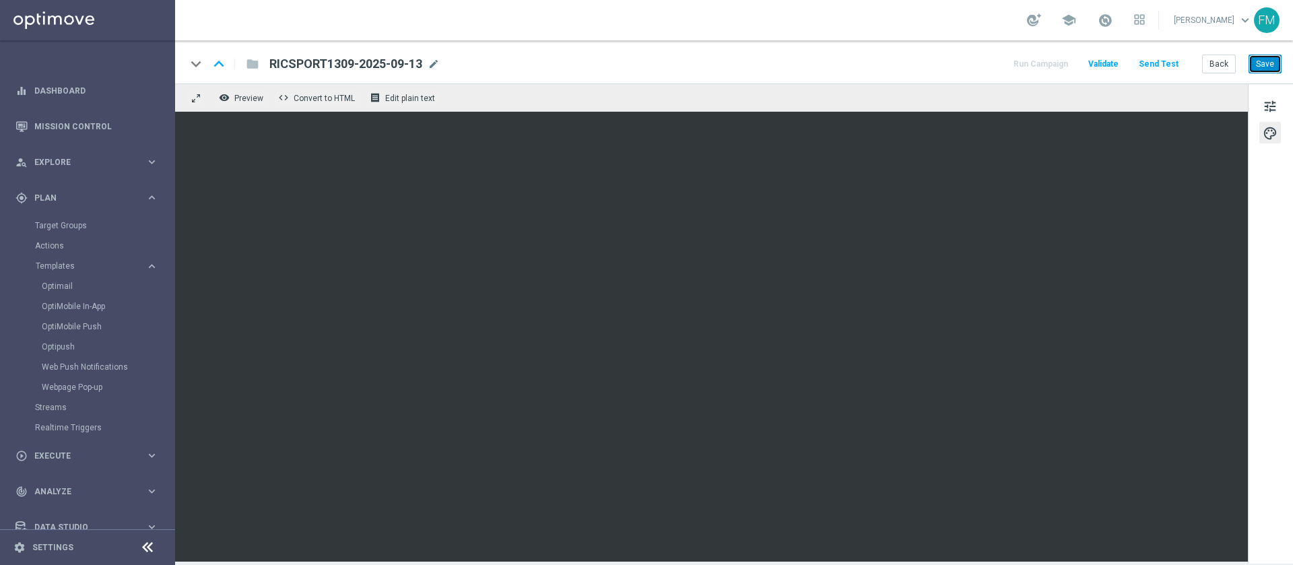
click at [1266, 57] on button "Save" at bounding box center [1265, 64] width 33 height 19
